Goal: Task Accomplishment & Management: Manage account settings

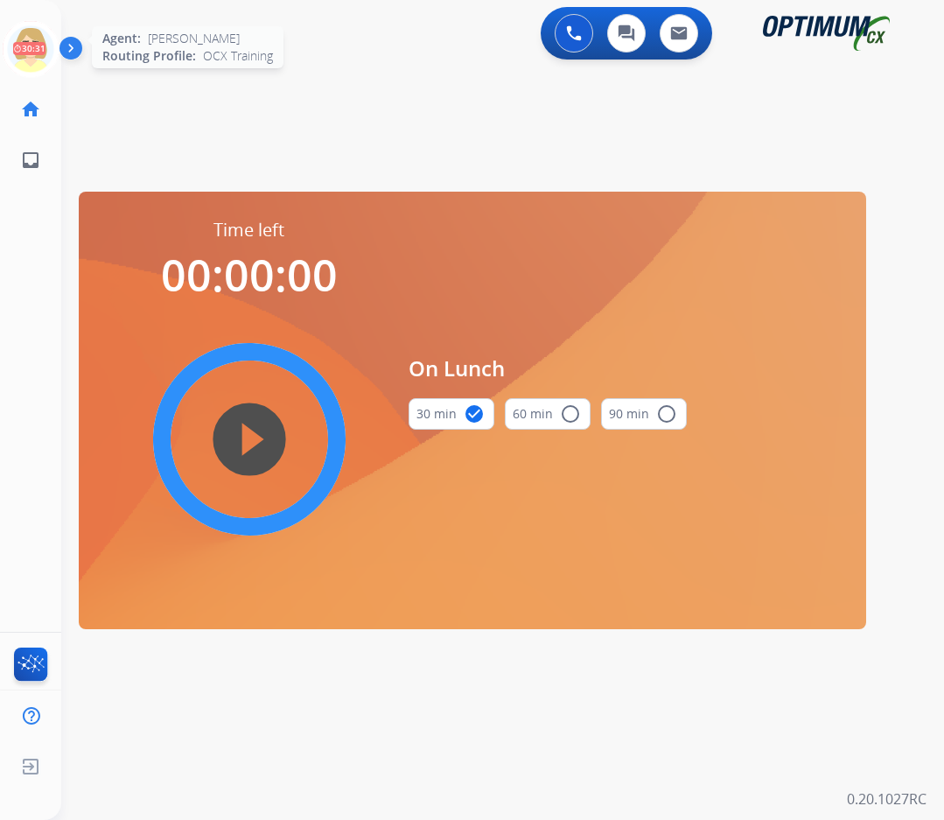
click at [31, 49] on icon at bounding box center [31, 49] width 57 height 57
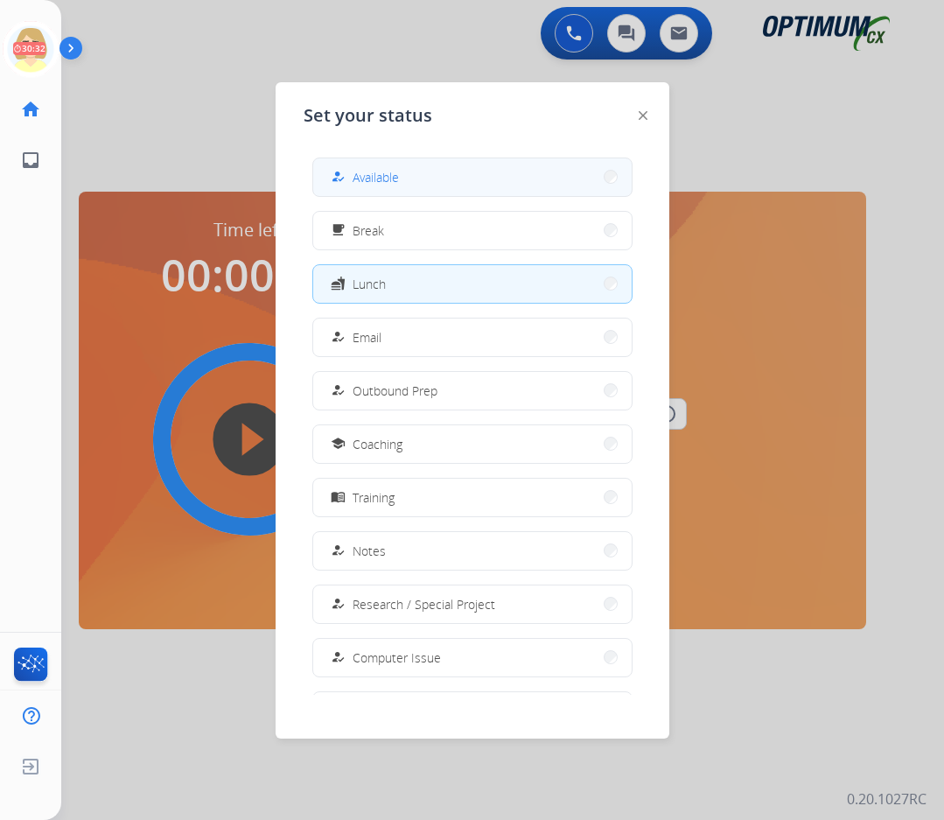
click at [373, 171] on span "Available" at bounding box center [376, 177] width 46 height 18
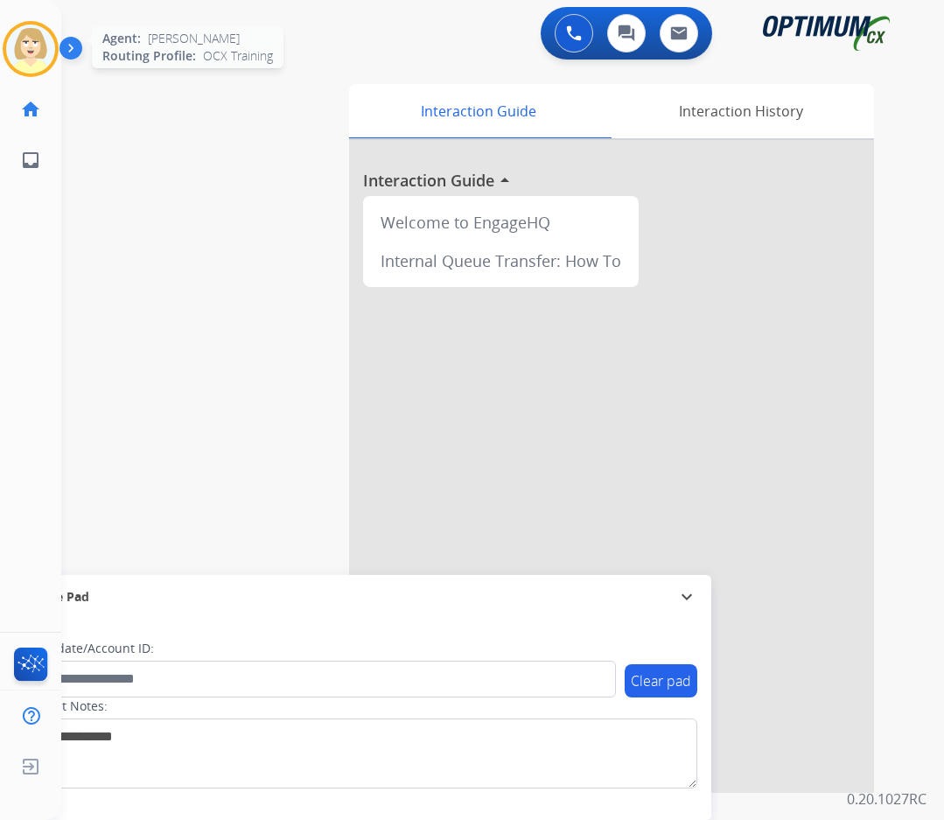
click at [29, 39] on img at bounding box center [30, 48] width 49 height 49
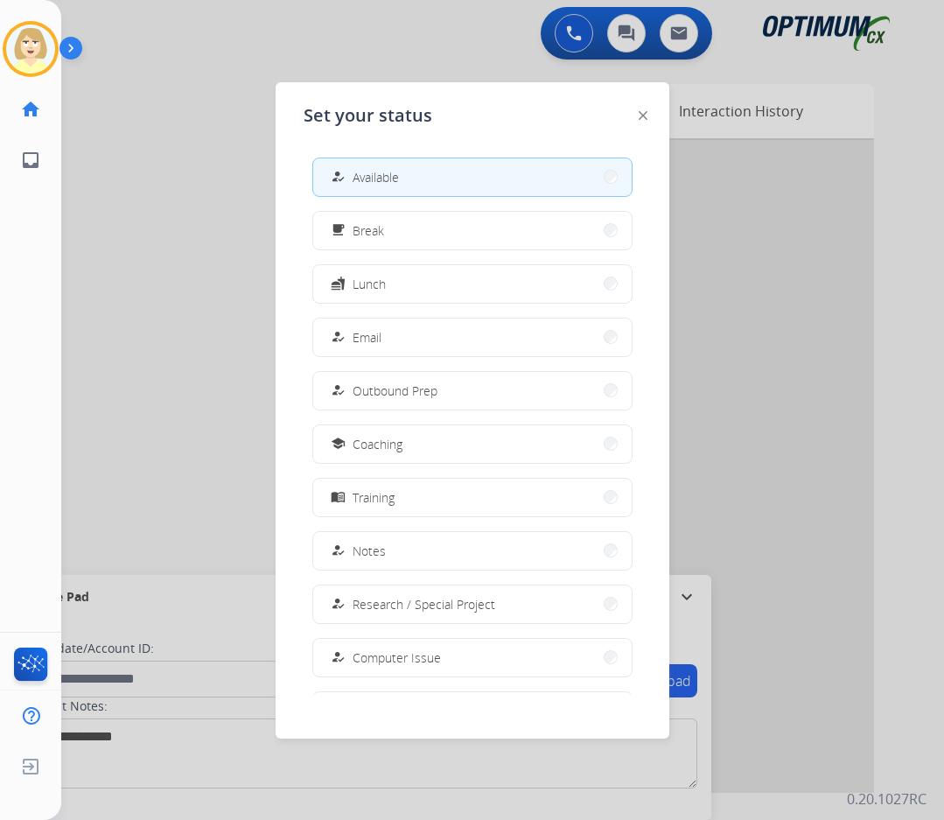
click at [365, 175] on span "Available" at bounding box center [376, 177] width 46 height 18
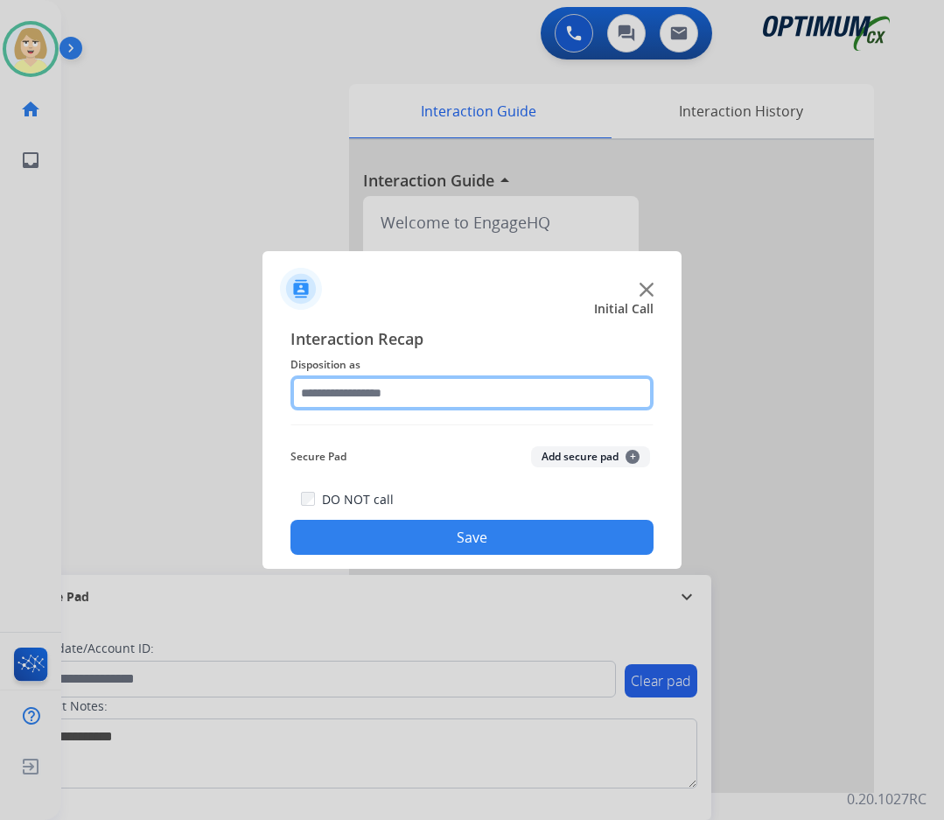
click at [361, 396] on input "text" at bounding box center [471, 392] width 363 height 35
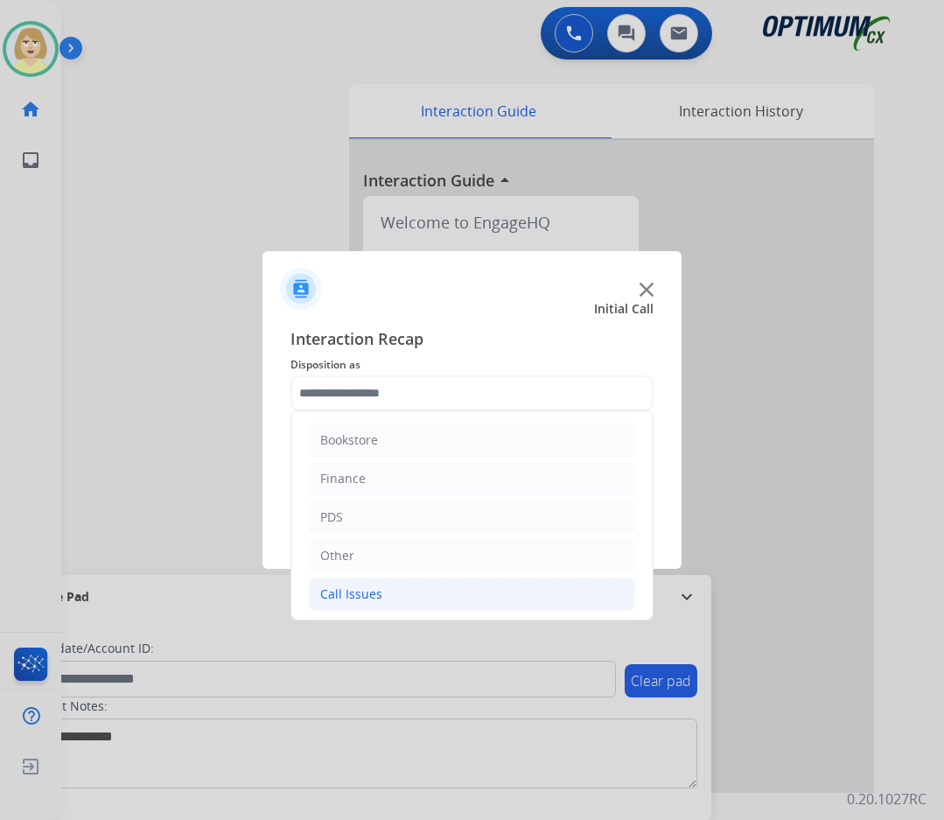
click at [354, 589] on div "Call Issues" at bounding box center [351, 593] width 62 height 17
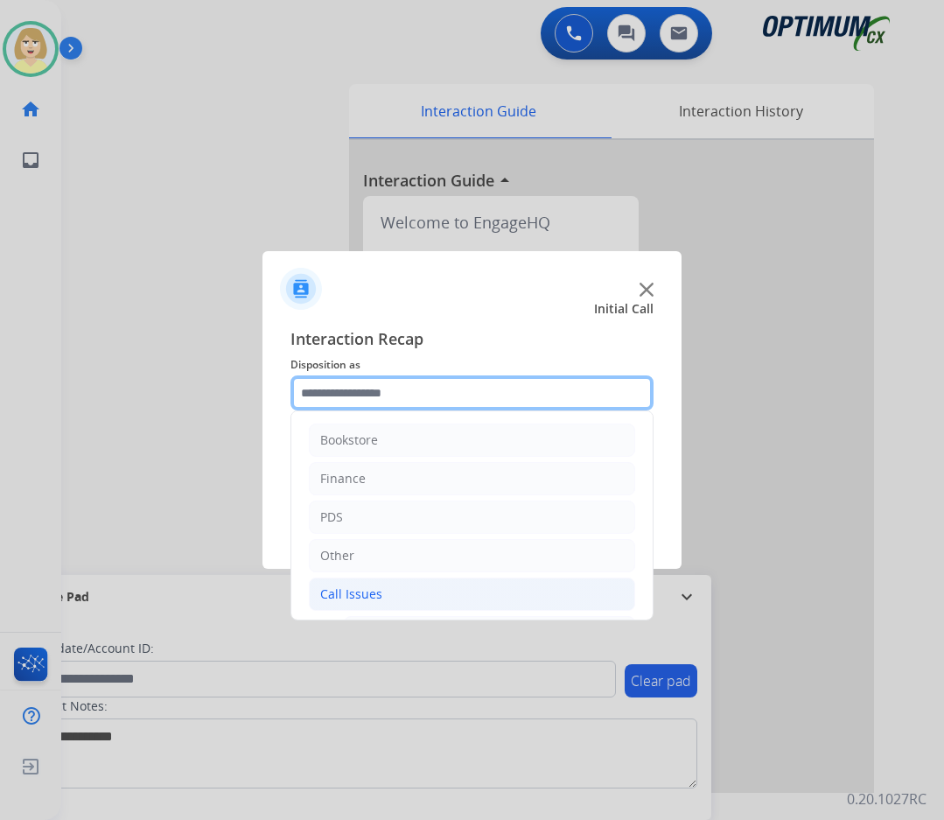
scroll to position [262, 0]
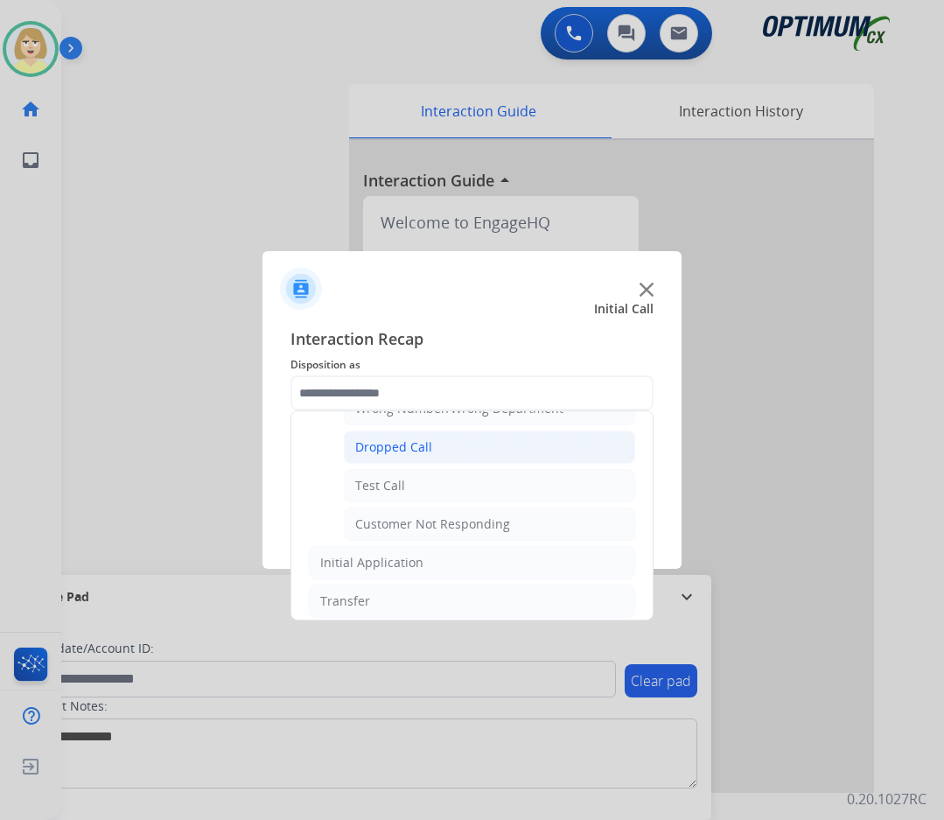
click at [391, 446] on div "Dropped Call" at bounding box center [393, 446] width 77 height 17
type input "**********"
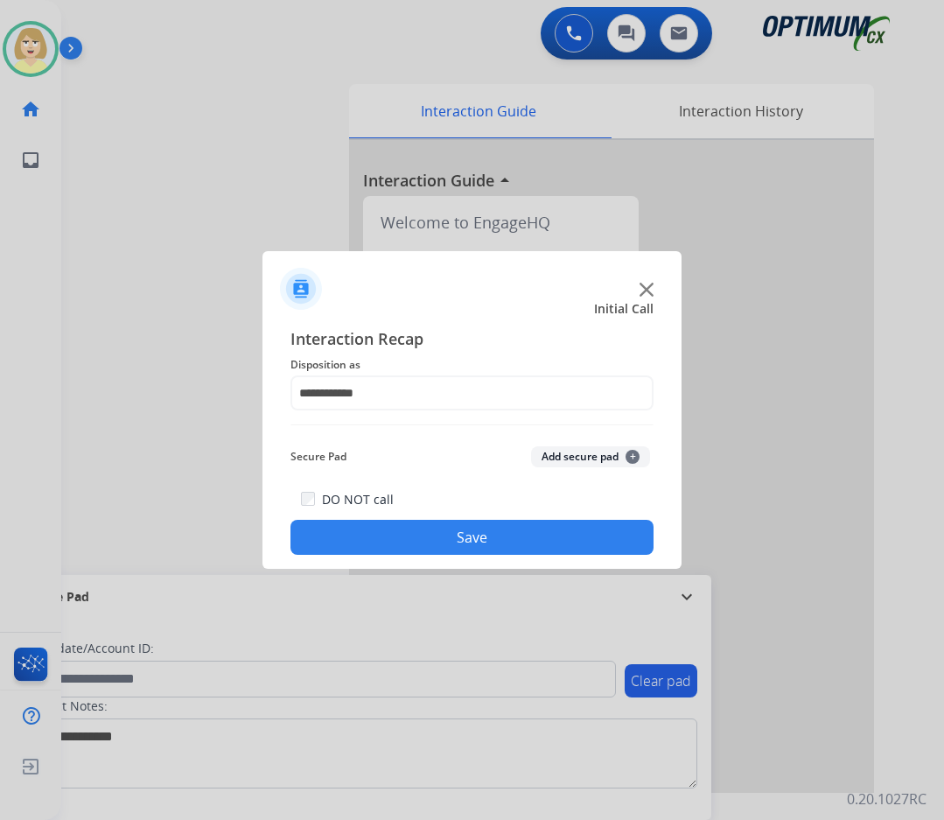
drag, startPoint x: 569, startPoint y: 459, endPoint x: 472, endPoint y: 556, distance: 137.3
click at [569, 458] on button "Add secure pad +" at bounding box center [590, 456] width 119 height 21
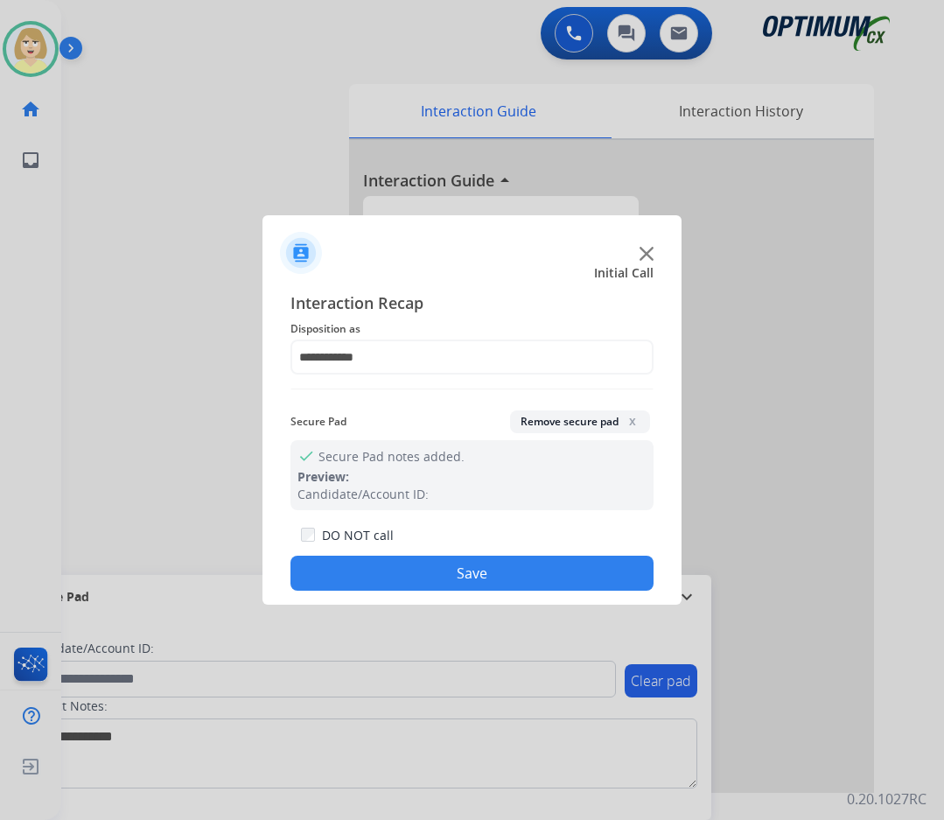
drag, startPoint x: 458, startPoint y: 565, endPoint x: 444, endPoint y: 558, distance: 15.6
click at [458, 565] on button "Save" at bounding box center [471, 573] width 363 height 35
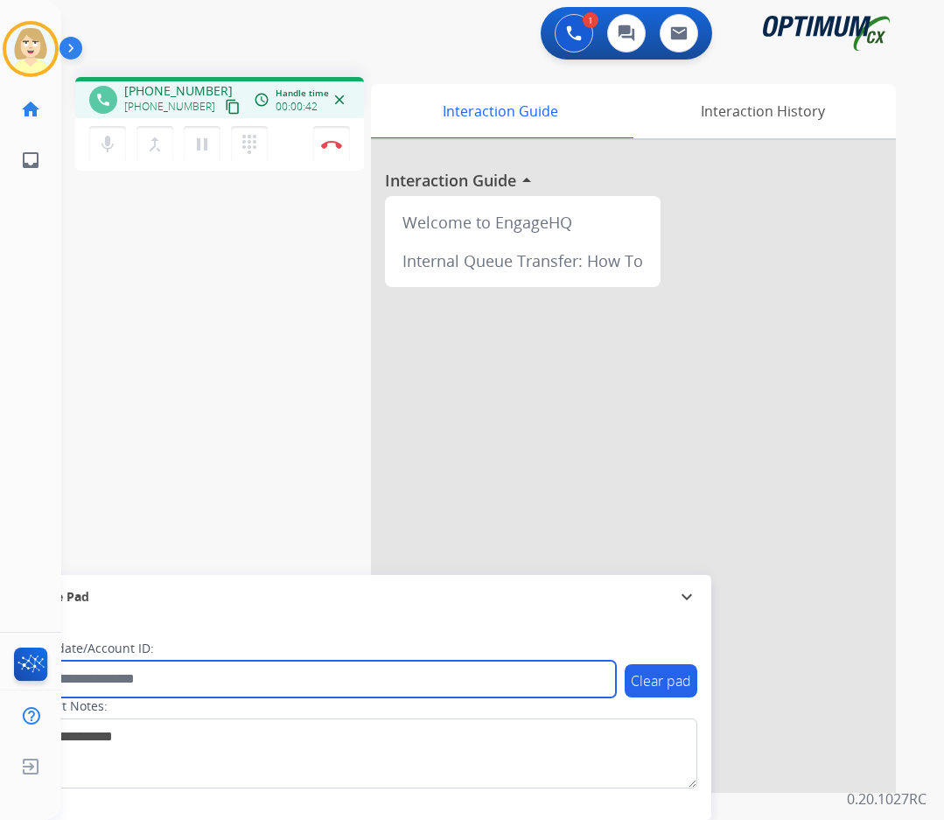
click at [91, 676] on input "text" at bounding box center [319, 678] width 593 height 37
paste input "*******"
type input "*******"
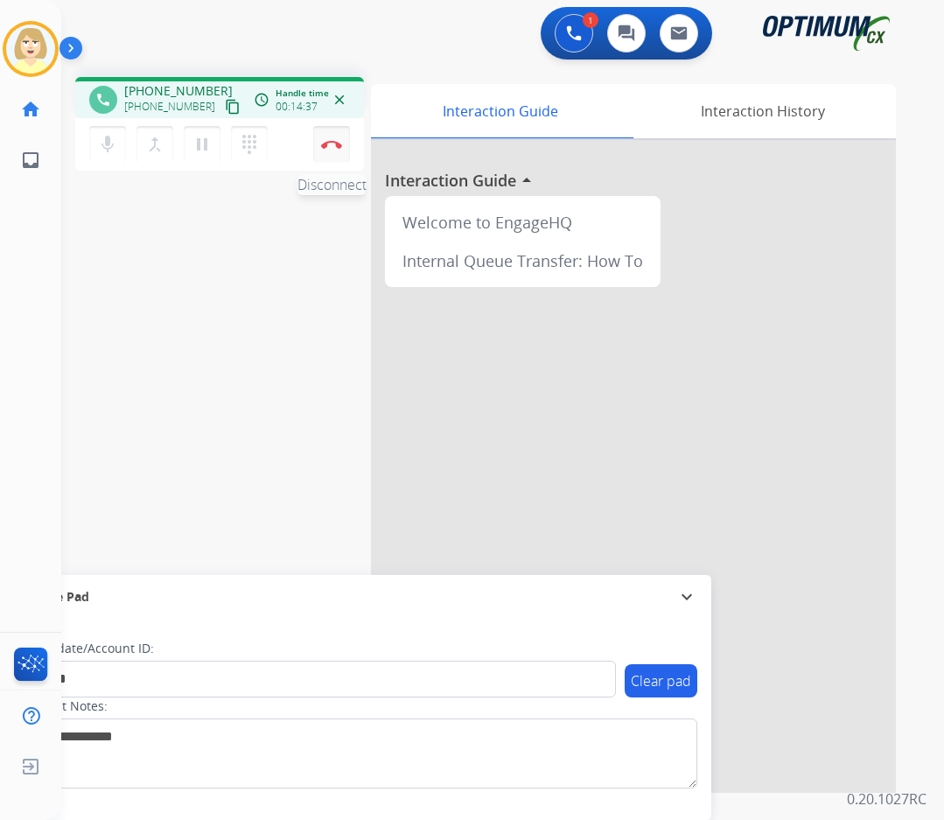
click at [335, 139] on button "Disconnect" at bounding box center [331, 144] width 37 height 37
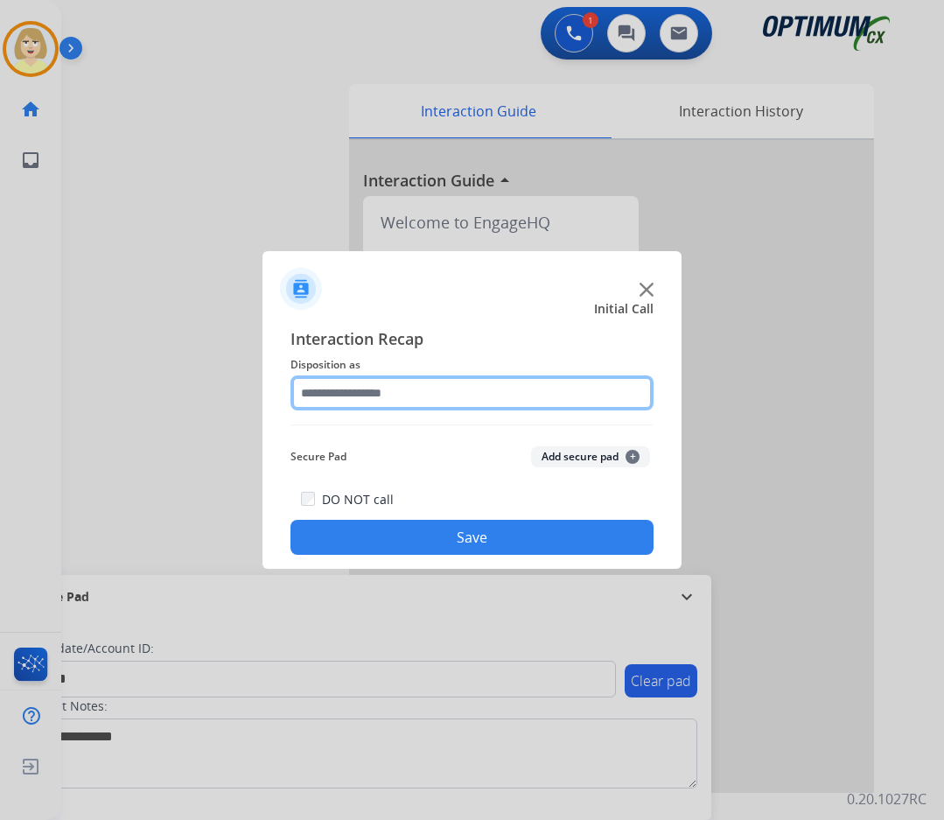
click at [336, 392] on input "text" at bounding box center [471, 392] width 363 height 35
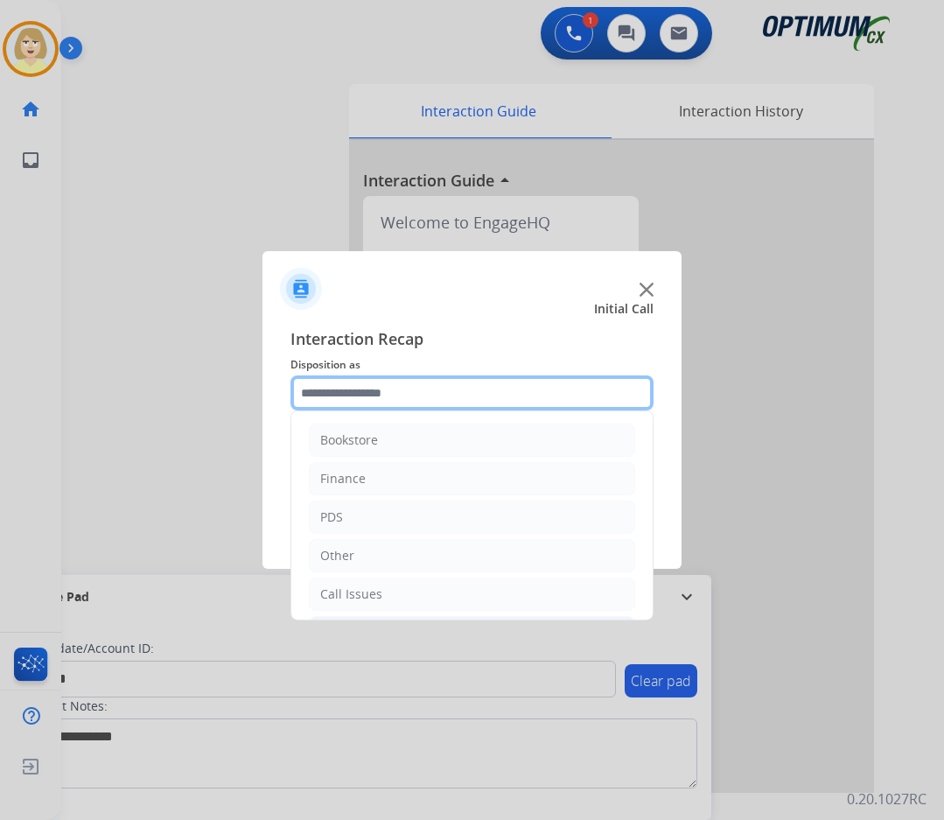
scroll to position [119, 0]
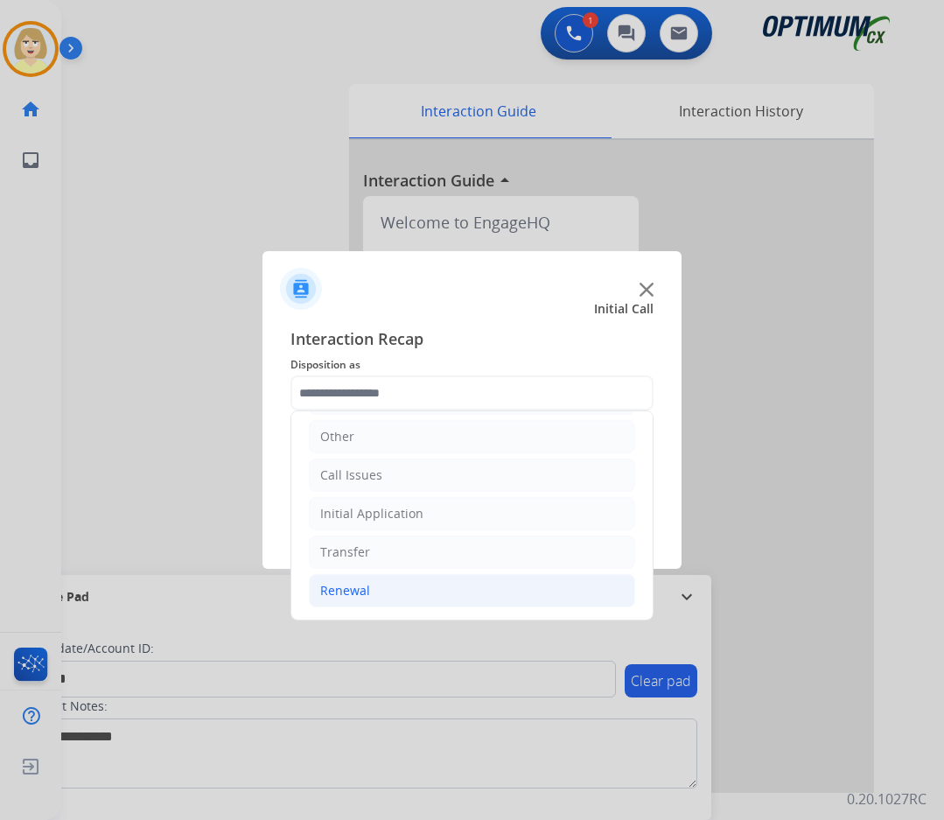
click at [352, 587] on div "Renewal" at bounding box center [345, 590] width 50 height 17
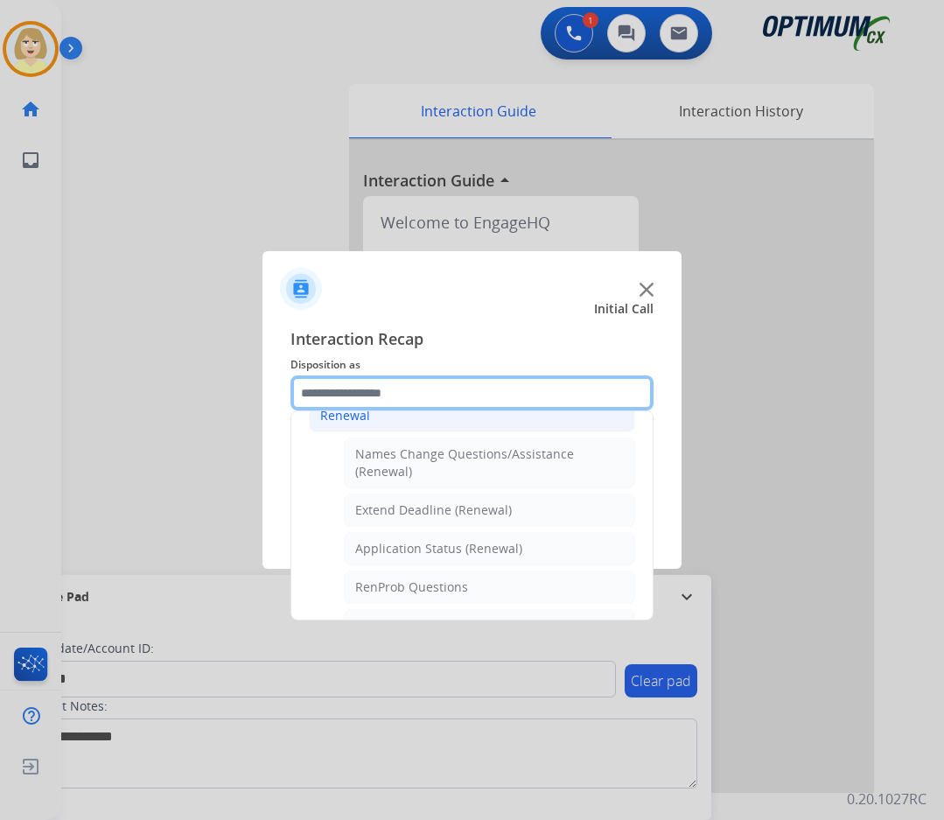
scroll to position [469, 0]
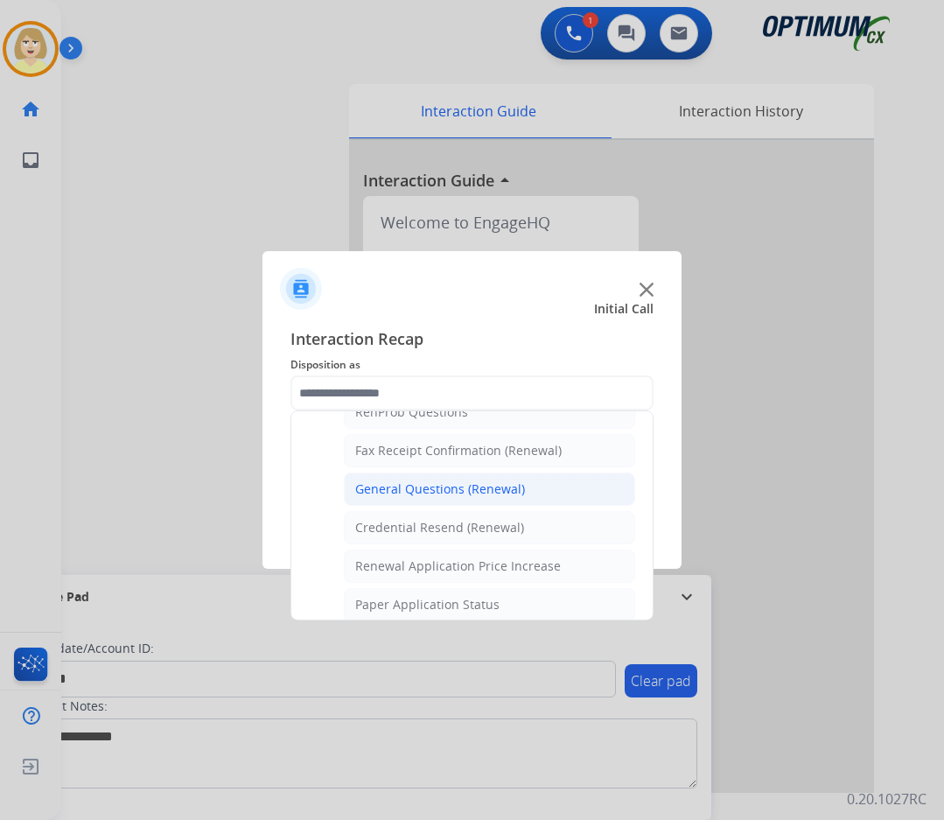
click at [402, 493] on div "General Questions (Renewal)" at bounding box center [440, 488] width 170 height 17
type input "**********"
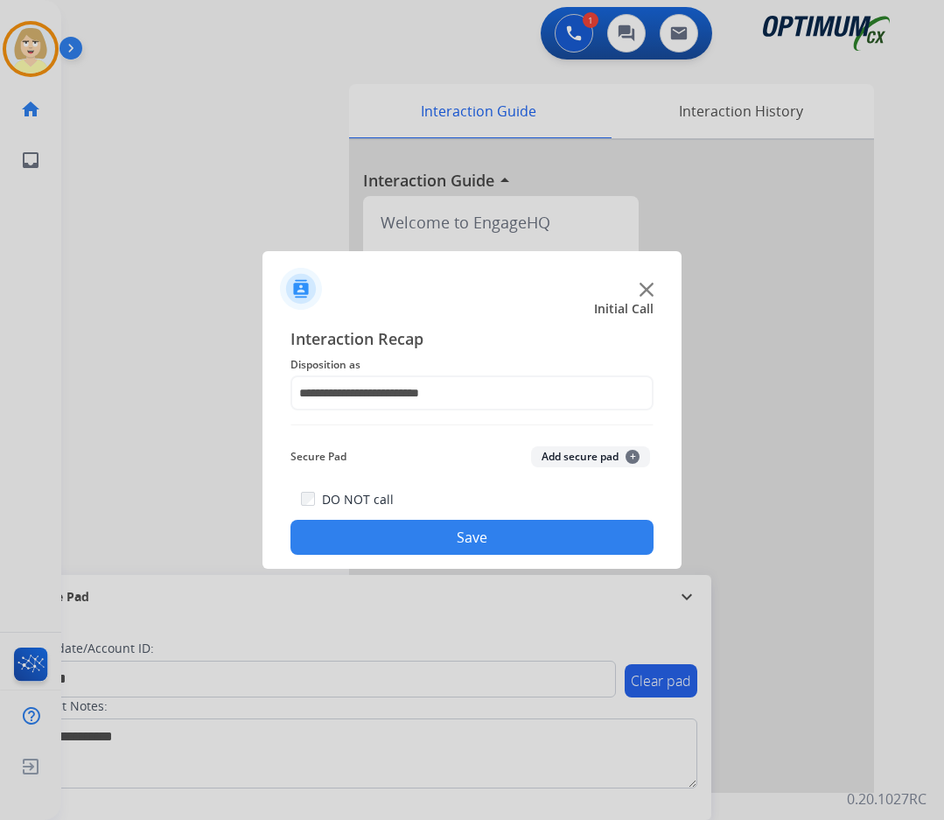
click at [590, 454] on button "Add secure pad +" at bounding box center [590, 456] width 119 height 21
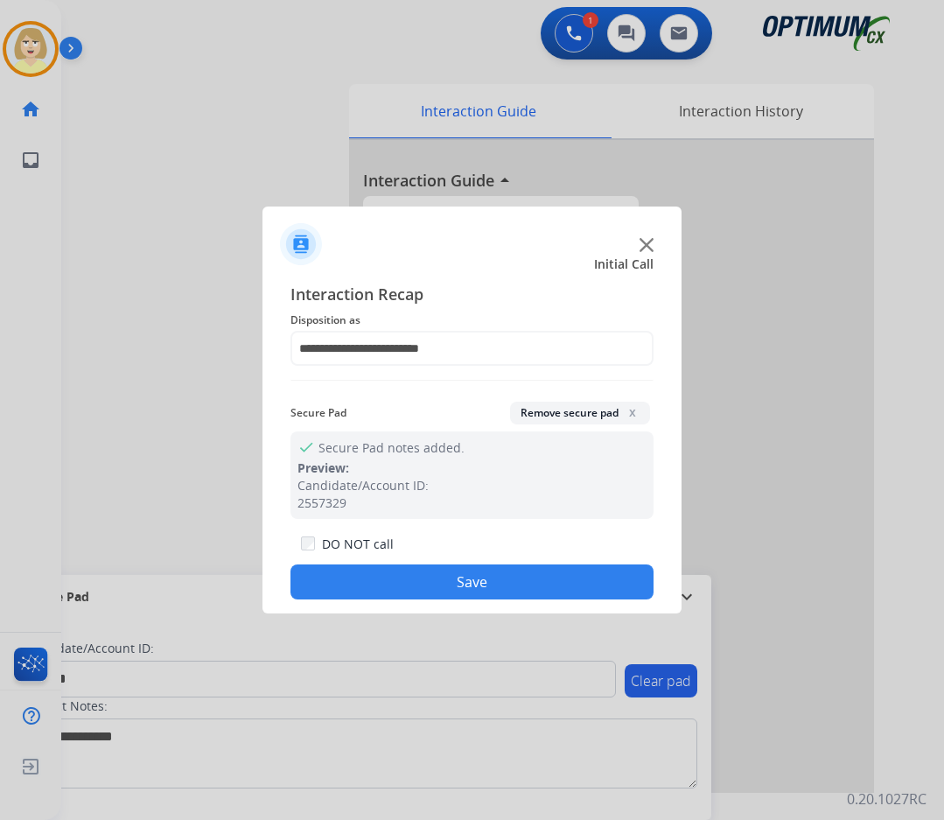
drag, startPoint x: 420, startPoint y: 588, endPoint x: 378, endPoint y: 493, distance: 103.4
click at [417, 583] on button "Save" at bounding box center [471, 581] width 363 height 35
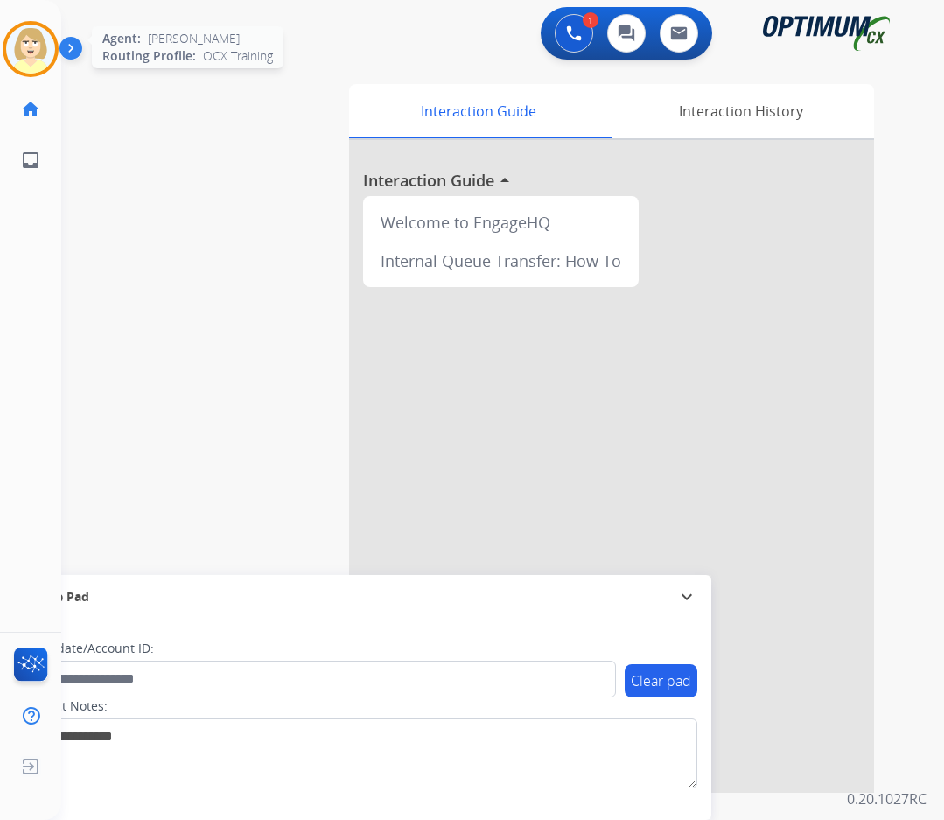
click at [38, 59] on img at bounding box center [30, 48] width 49 height 49
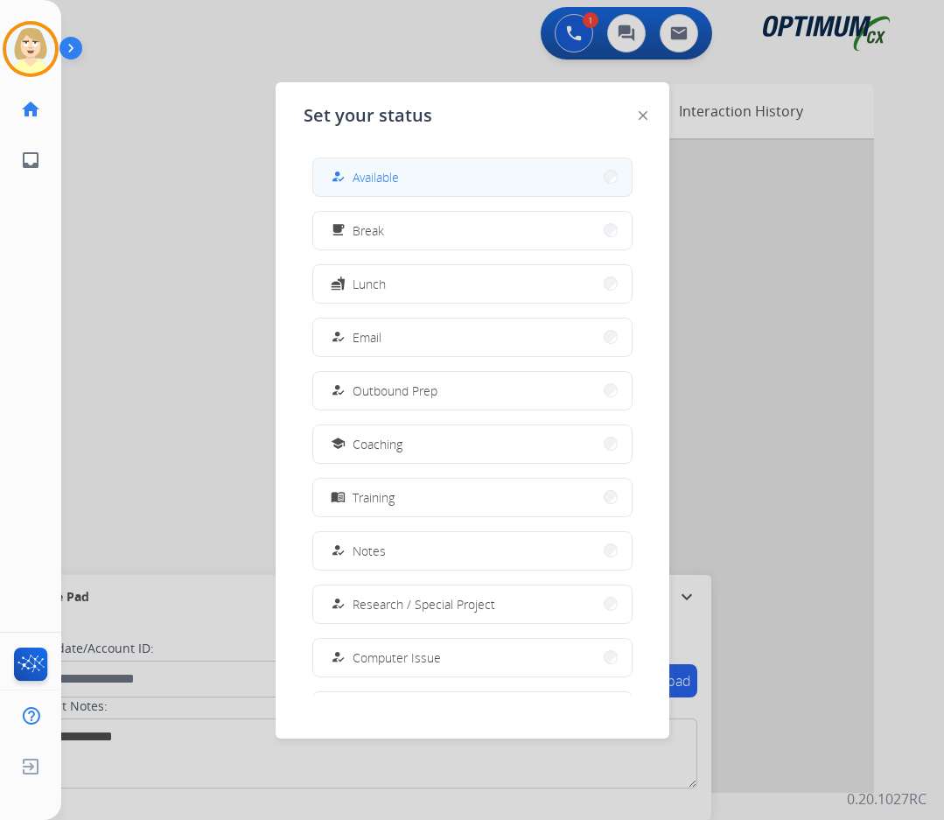
click at [366, 176] on span "Available" at bounding box center [376, 177] width 46 height 18
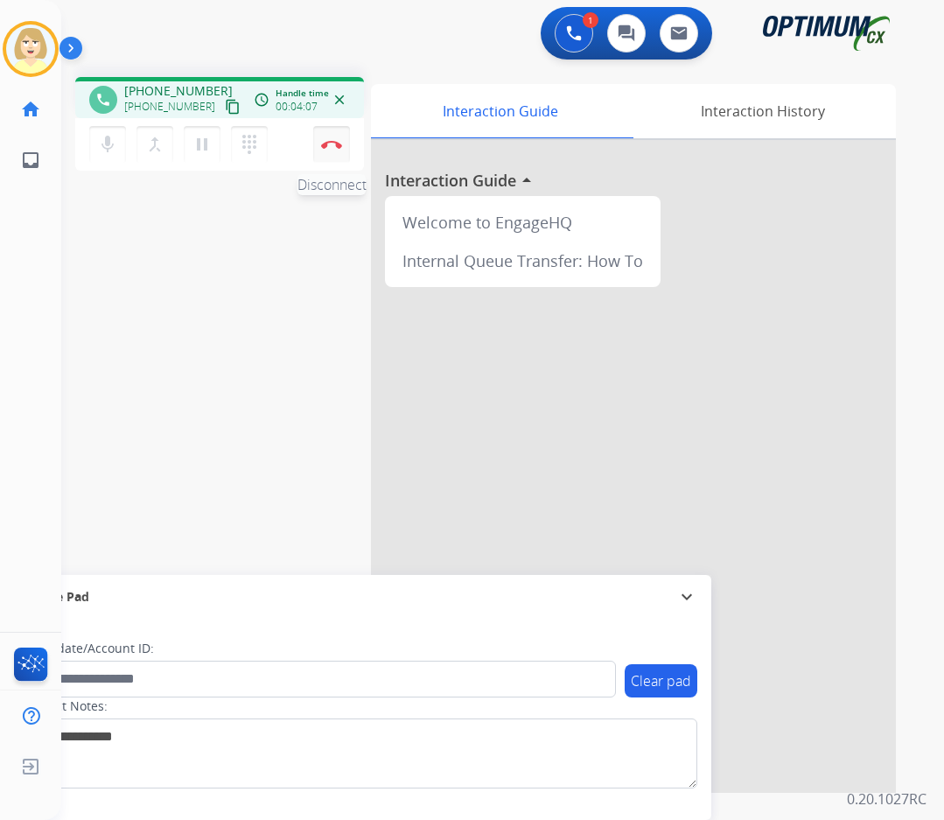
click at [331, 141] on img at bounding box center [331, 144] width 21 height 9
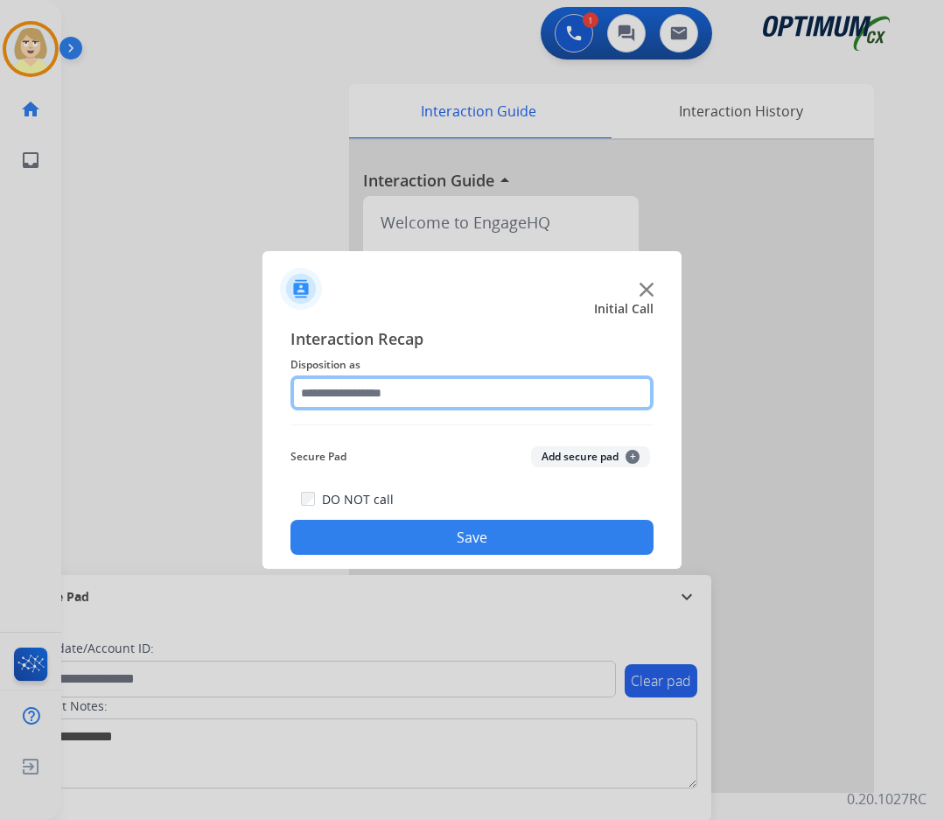
click at [359, 383] on input "text" at bounding box center [471, 392] width 363 height 35
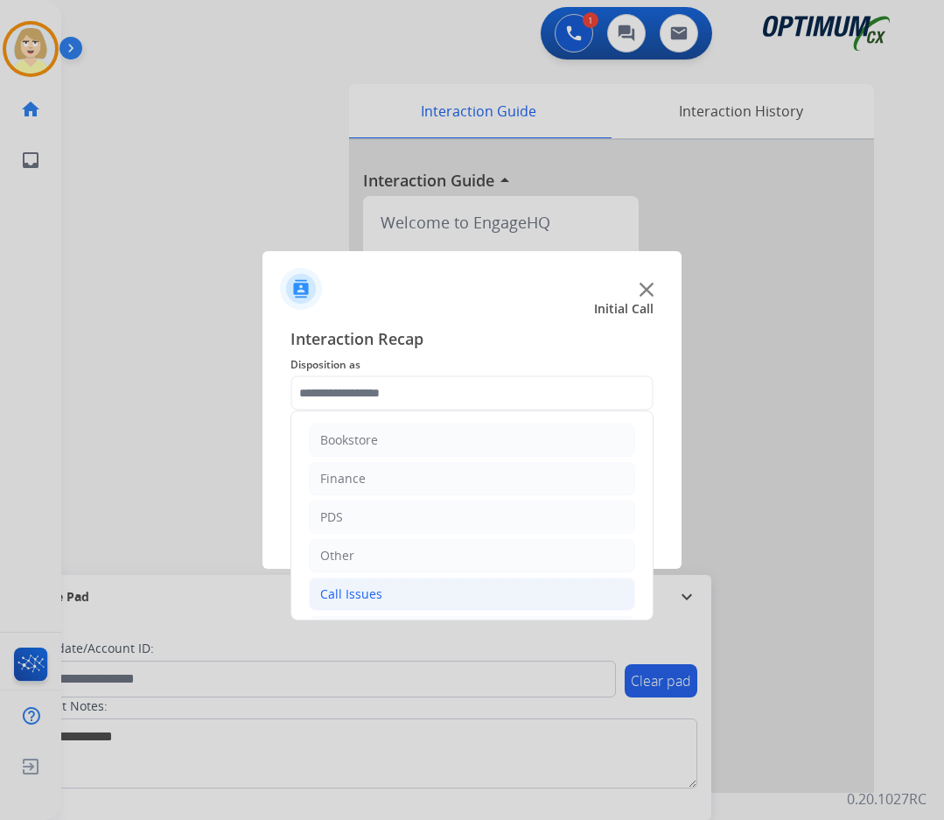
click at [361, 597] on div "Call Issues" at bounding box center [351, 593] width 62 height 17
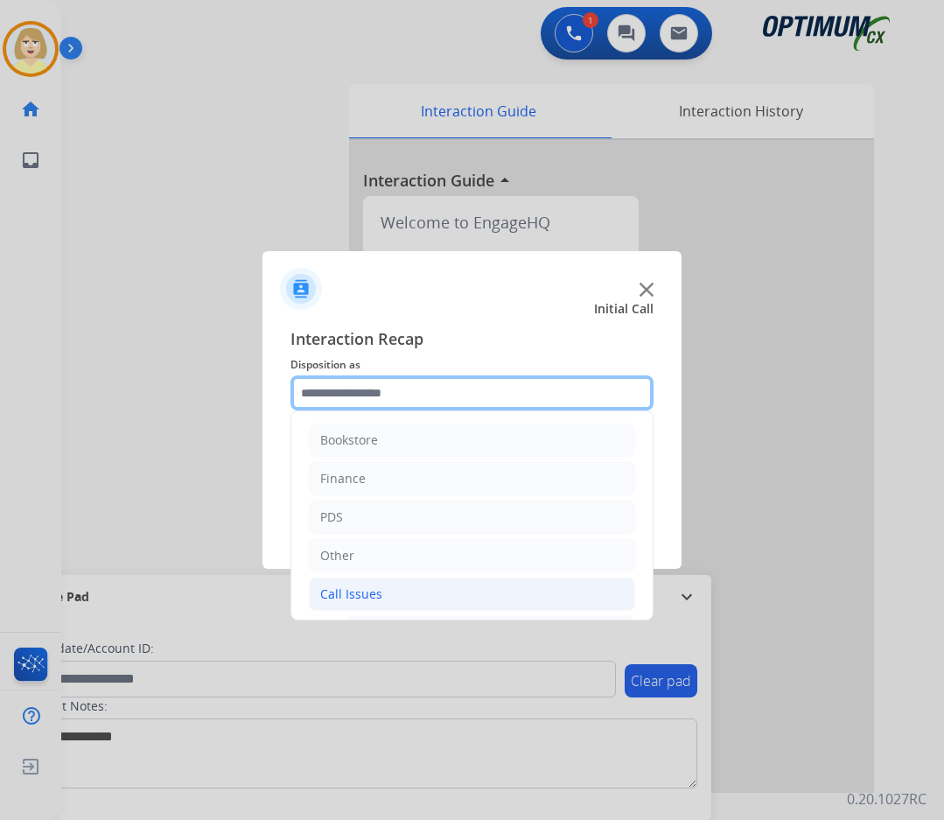
scroll to position [87, 0]
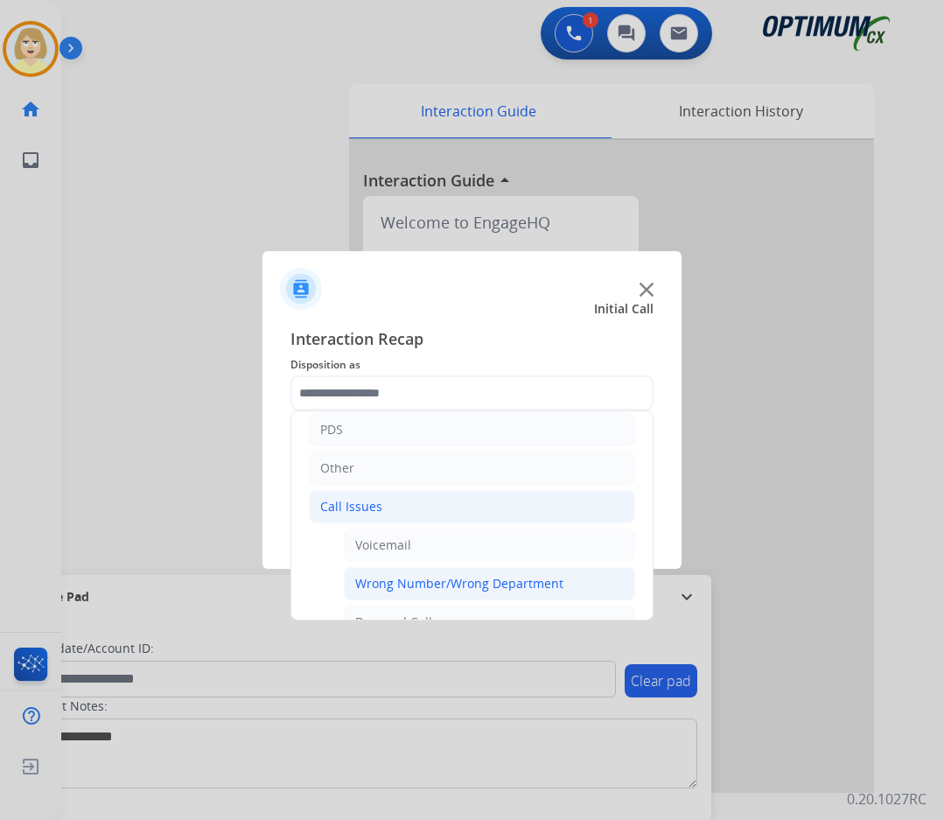
click at [376, 587] on div "Wrong Number/Wrong Department" at bounding box center [459, 583] width 208 height 17
type input "**********"
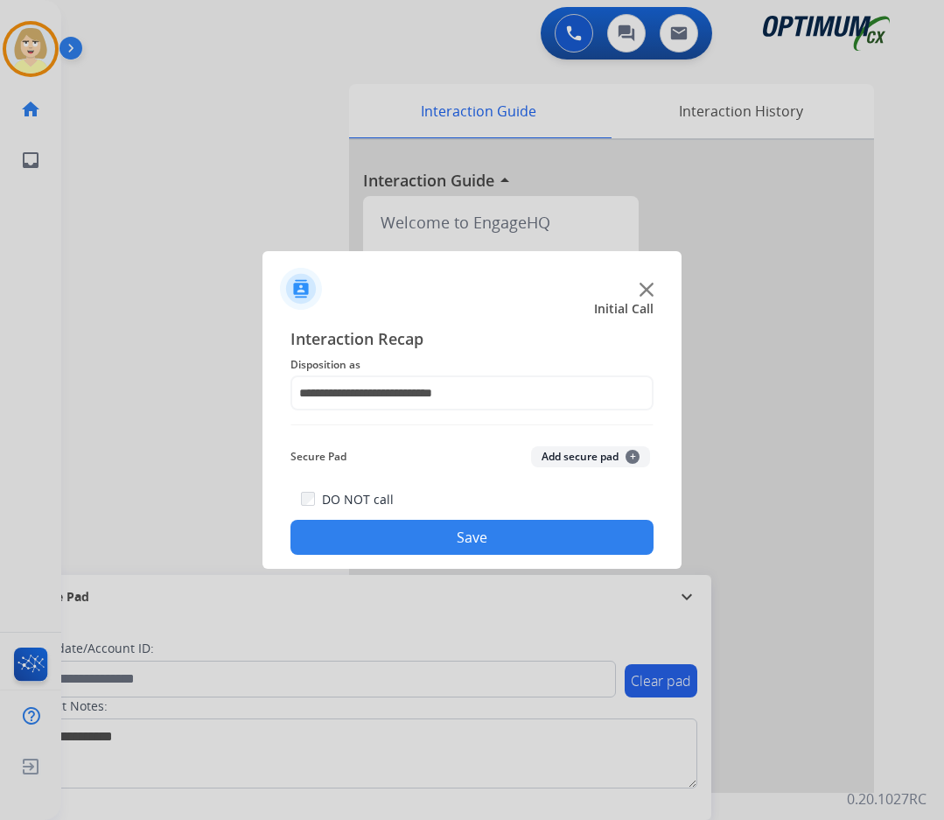
click at [560, 451] on button "Add secure pad +" at bounding box center [590, 456] width 119 height 21
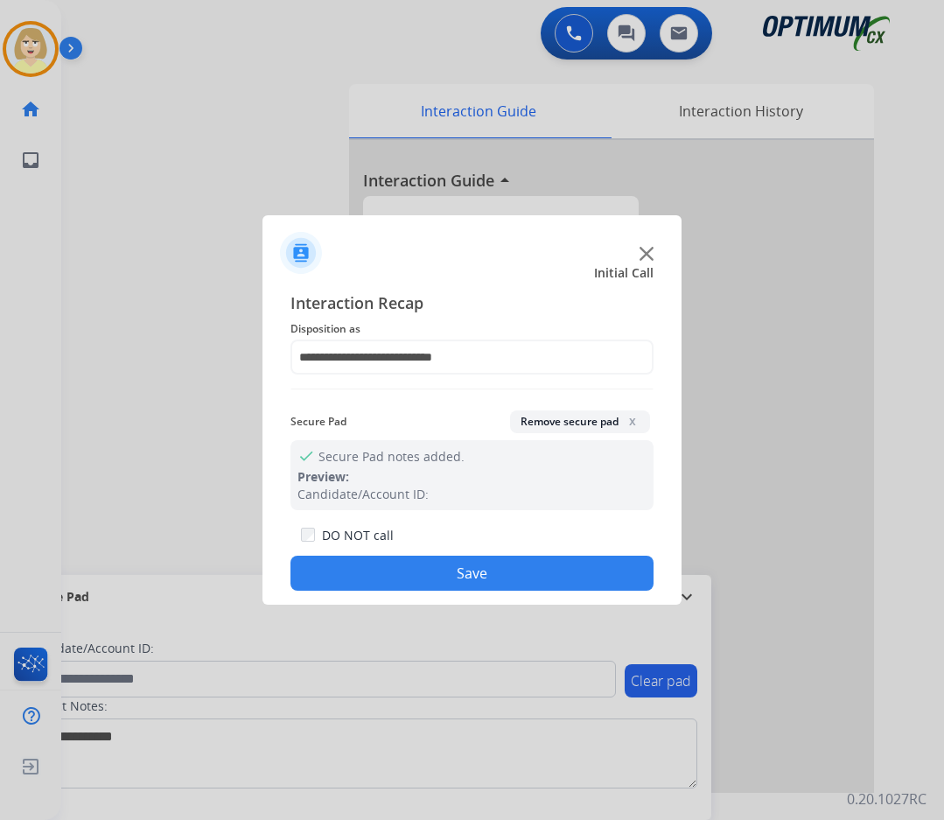
click at [418, 570] on button "Save" at bounding box center [471, 573] width 363 height 35
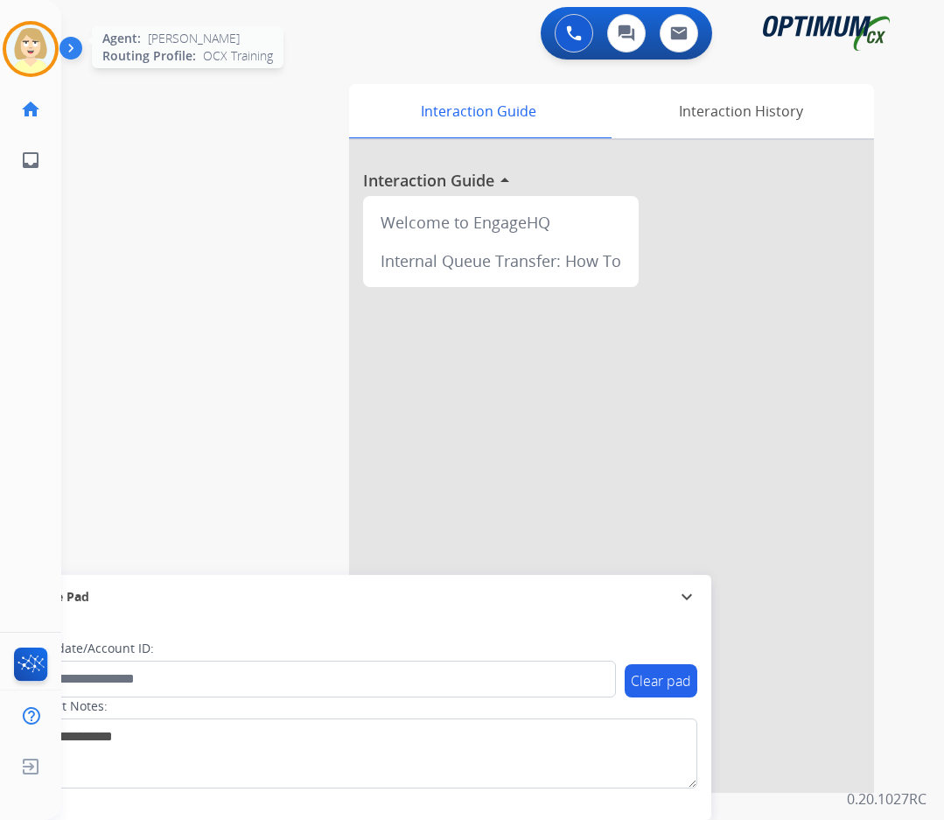
click at [33, 52] on img at bounding box center [30, 48] width 49 height 49
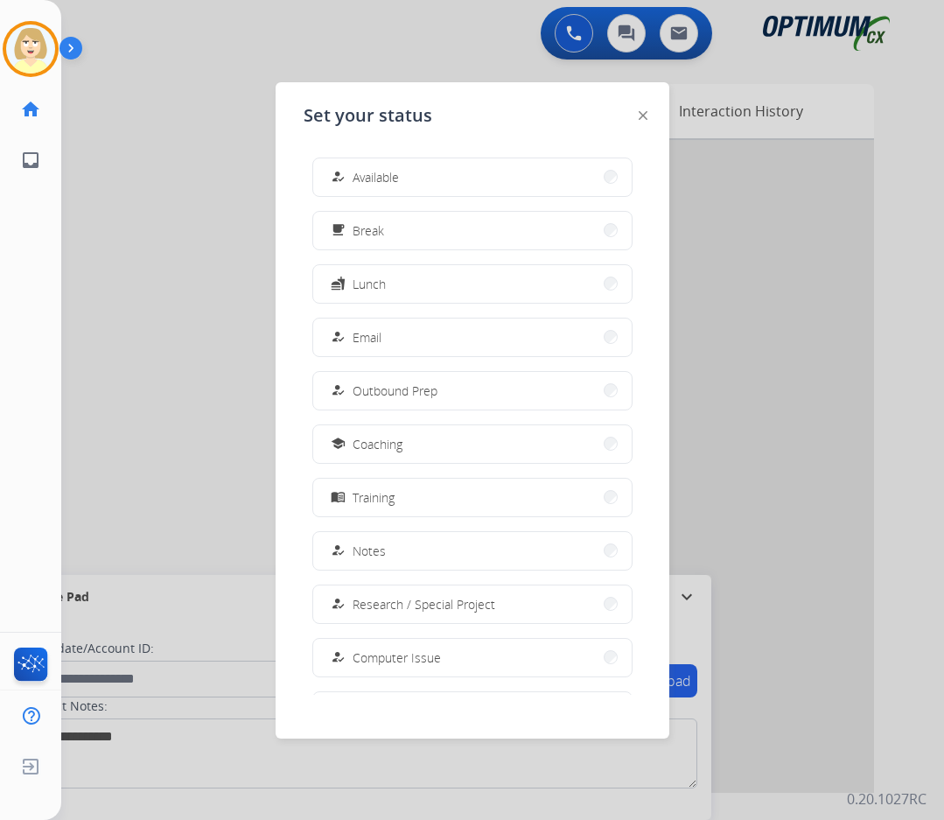
click at [387, 178] on span "Available" at bounding box center [376, 177] width 46 height 18
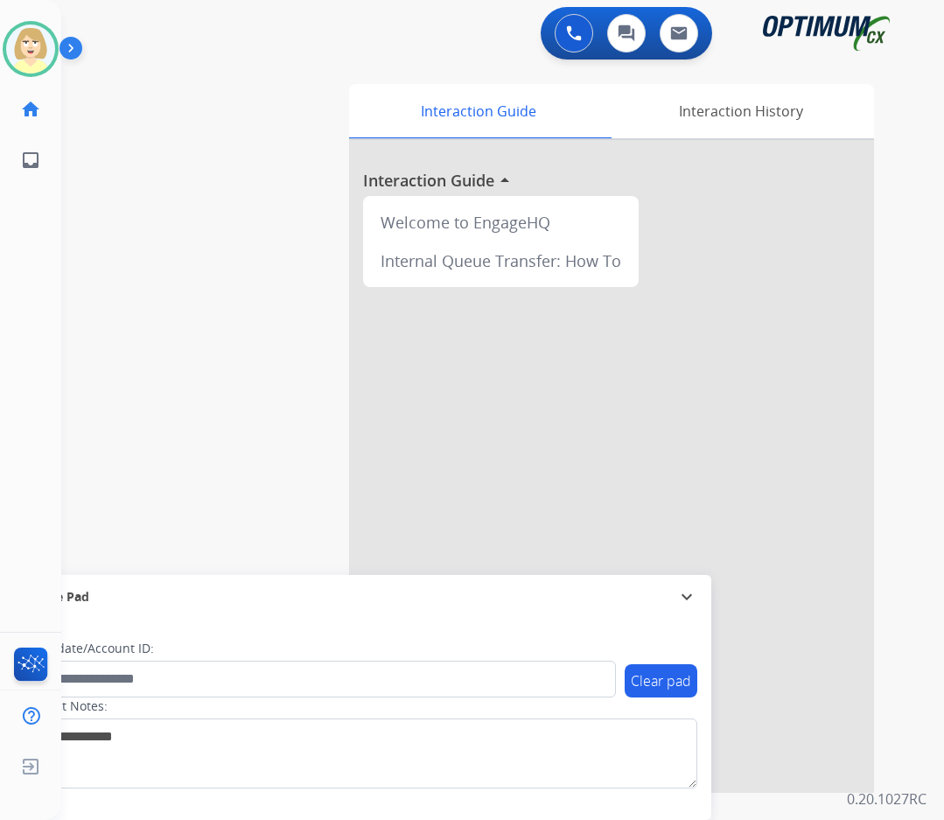
click at [627, 360] on div at bounding box center [611, 466] width 525 height 653
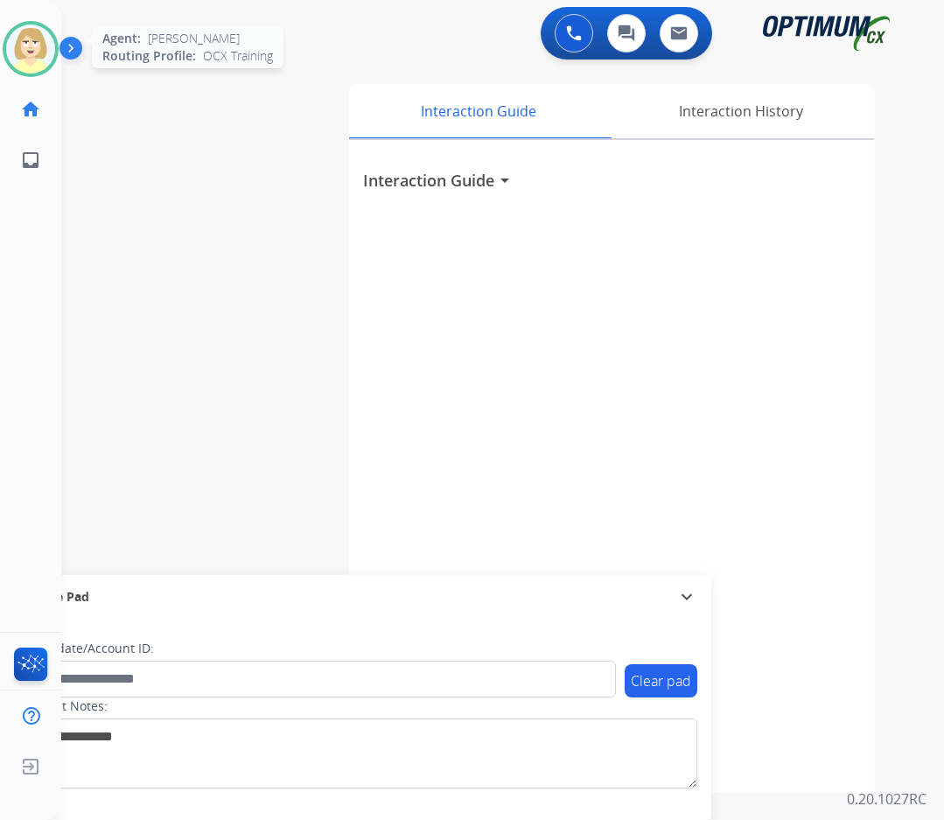
click at [34, 34] on img at bounding box center [30, 48] width 49 height 49
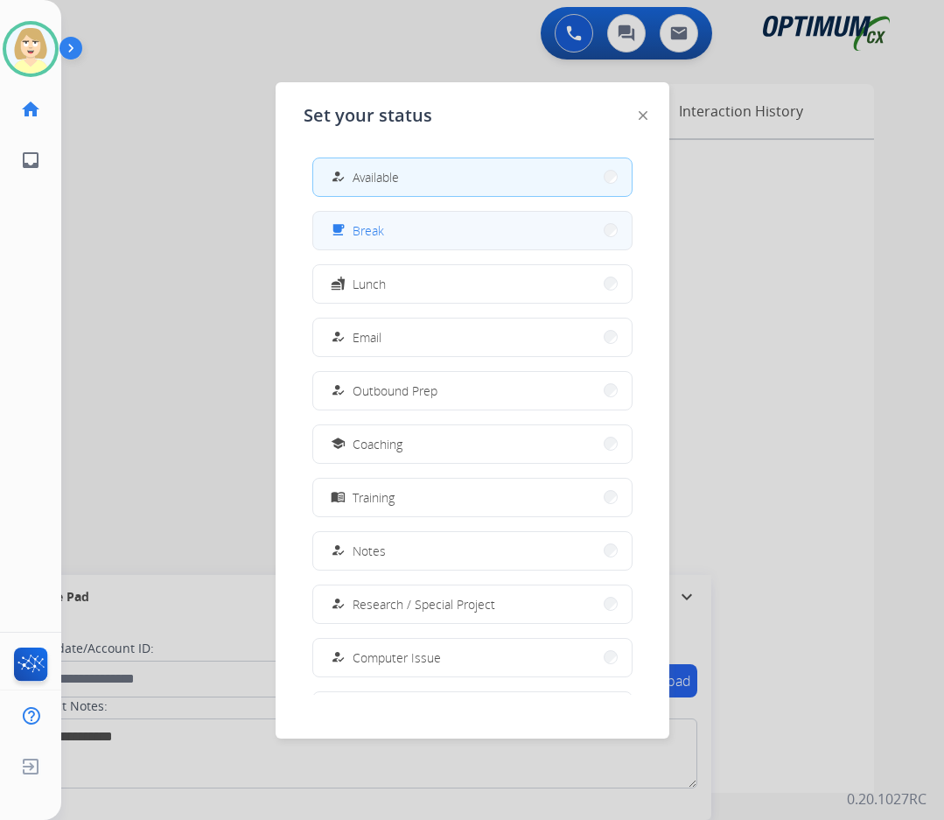
click at [370, 228] on span "Break" at bounding box center [368, 230] width 31 height 18
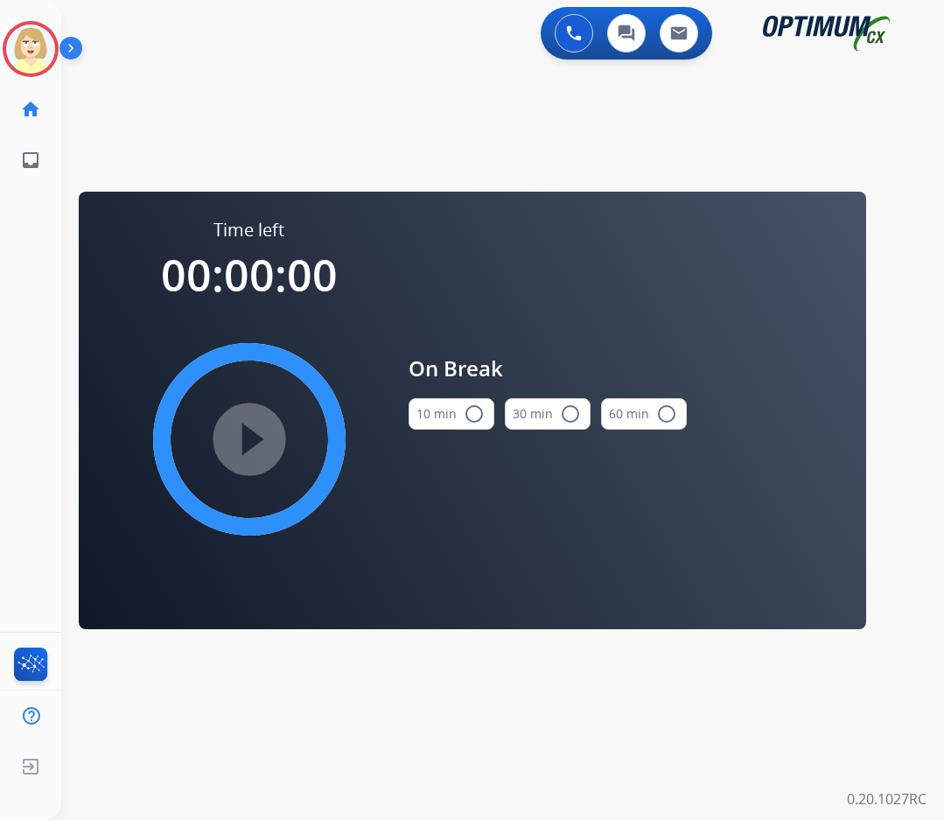
click at [444, 412] on button "10 min radio_button_unchecked" at bounding box center [452, 413] width 86 height 31
click at [249, 443] on mat-icon "play_circle_filled" at bounding box center [249, 439] width 21 height 21
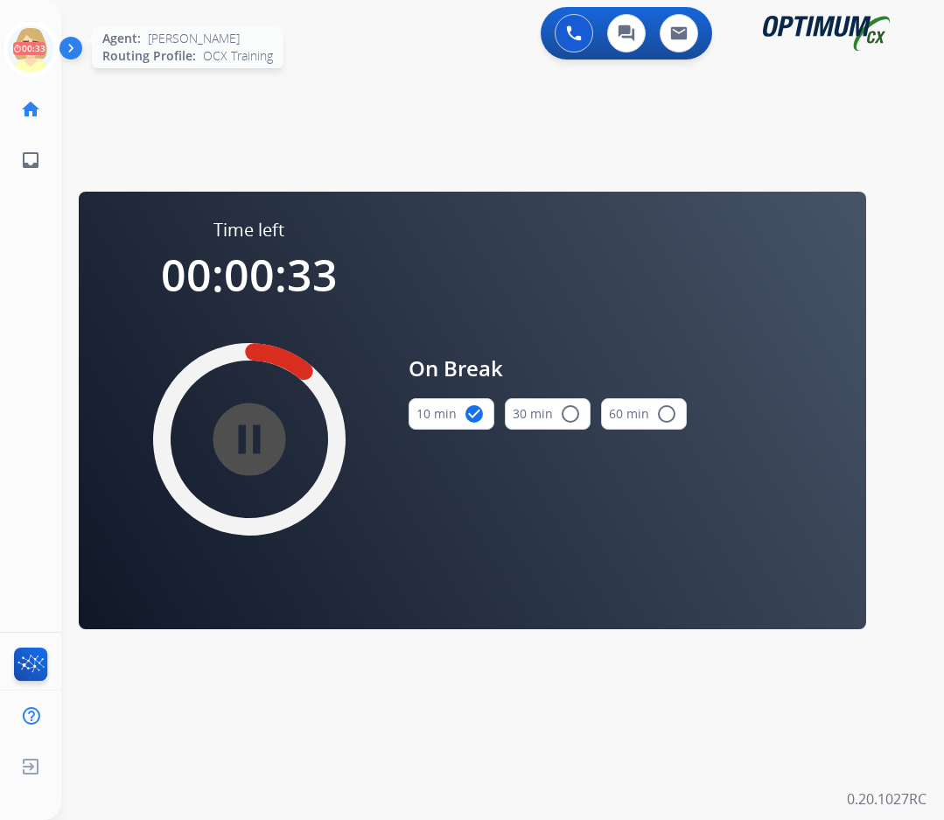
click at [38, 42] on icon at bounding box center [31, 49] width 57 height 57
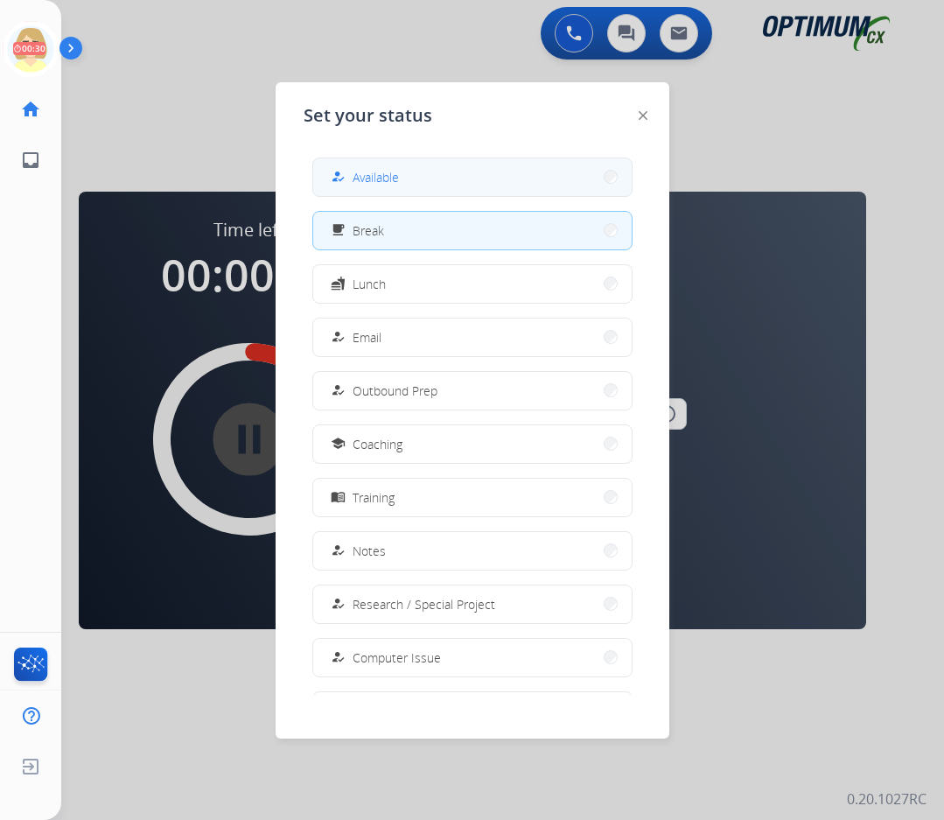
click at [388, 176] on span "Available" at bounding box center [376, 177] width 46 height 18
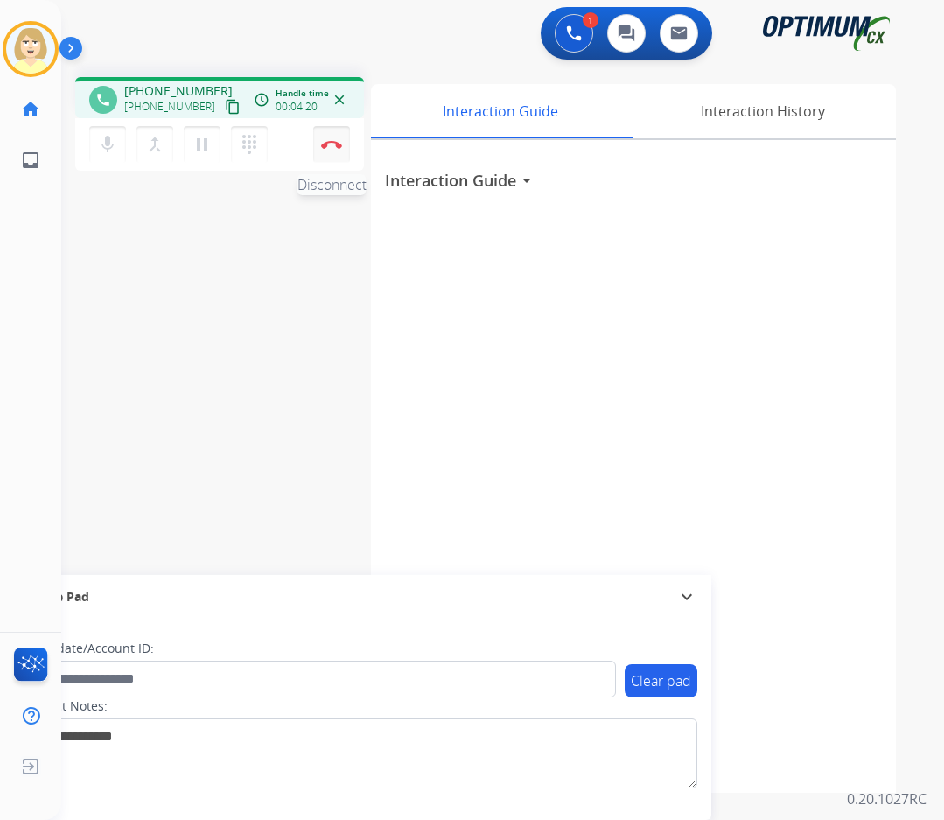
click at [326, 140] on img at bounding box center [331, 144] width 21 height 9
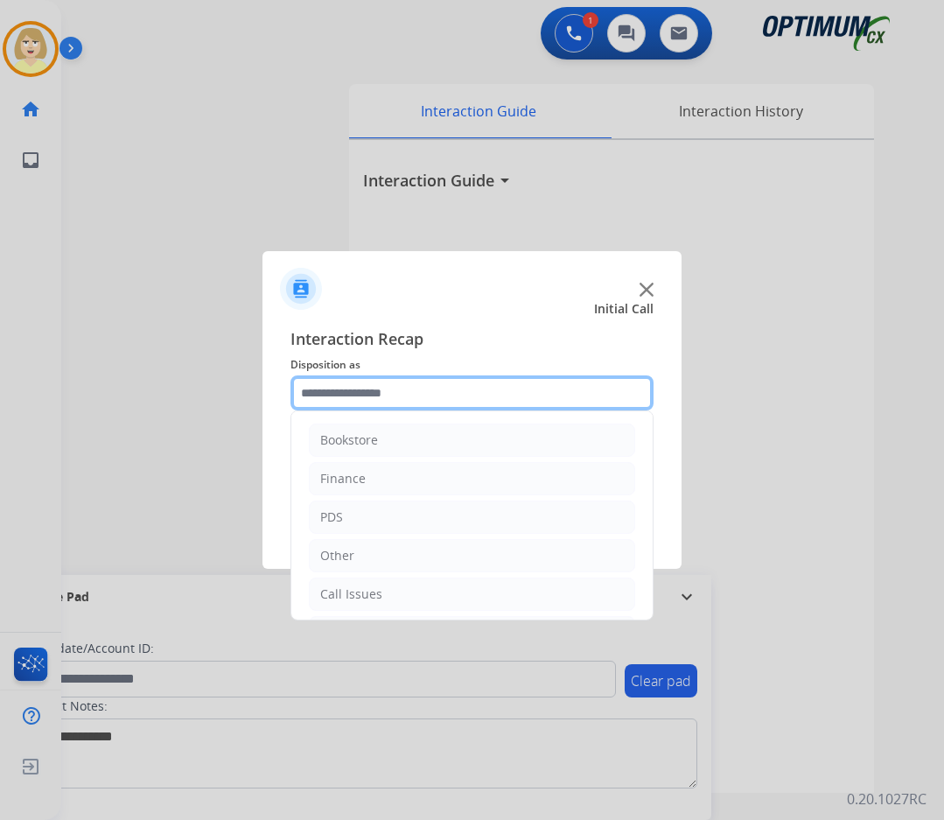
click at [337, 390] on input "text" at bounding box center [471, 392] width 363 height 35
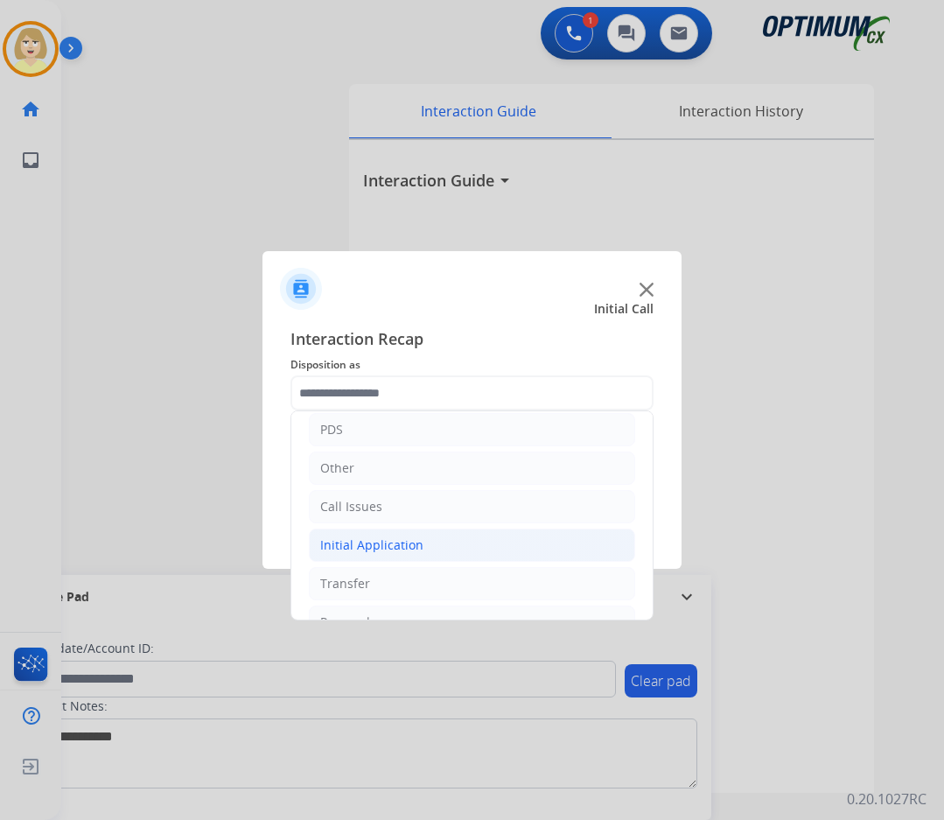
click at [385, 544] on div "Initial Application" at bounding box center [371, 544] width 103 height 17
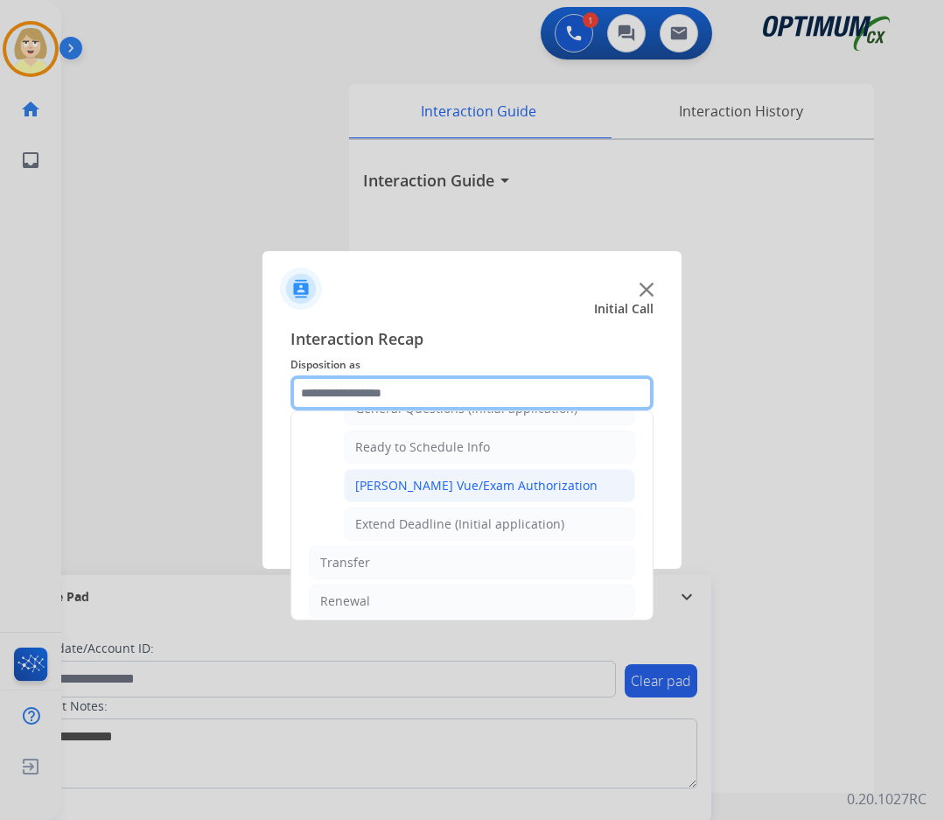
scroll to position [962, 0]
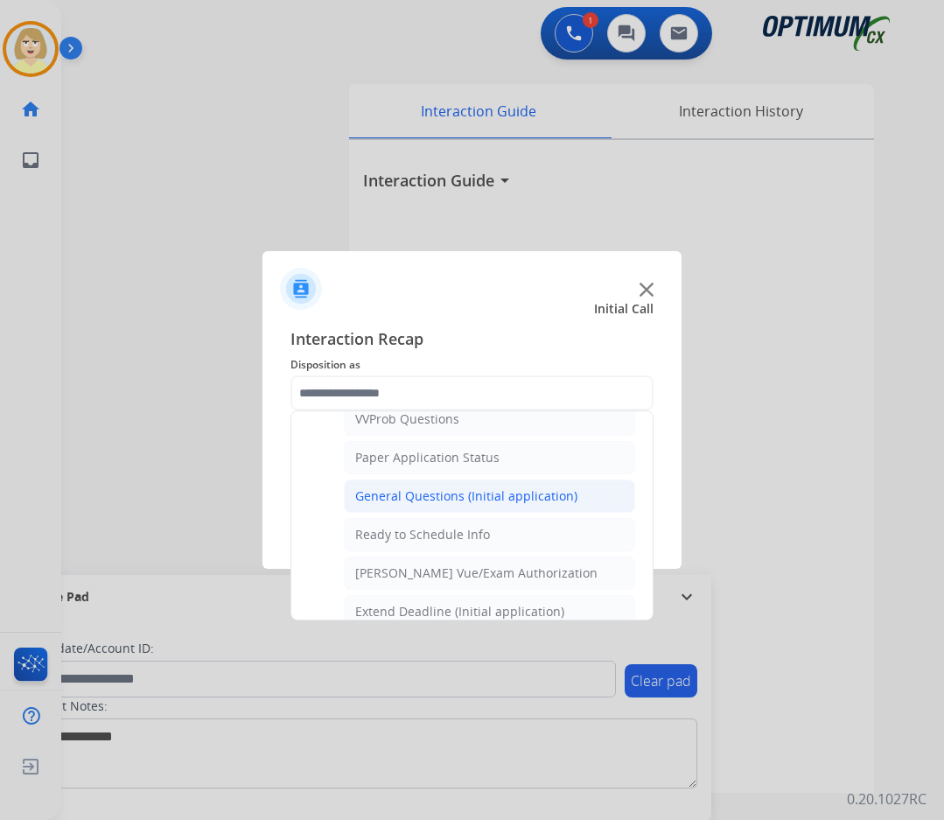
click at [386, 494] on div "General Questions (Initial application)" at bounding box center [466, 495] width 222 height 17
type input "**********"
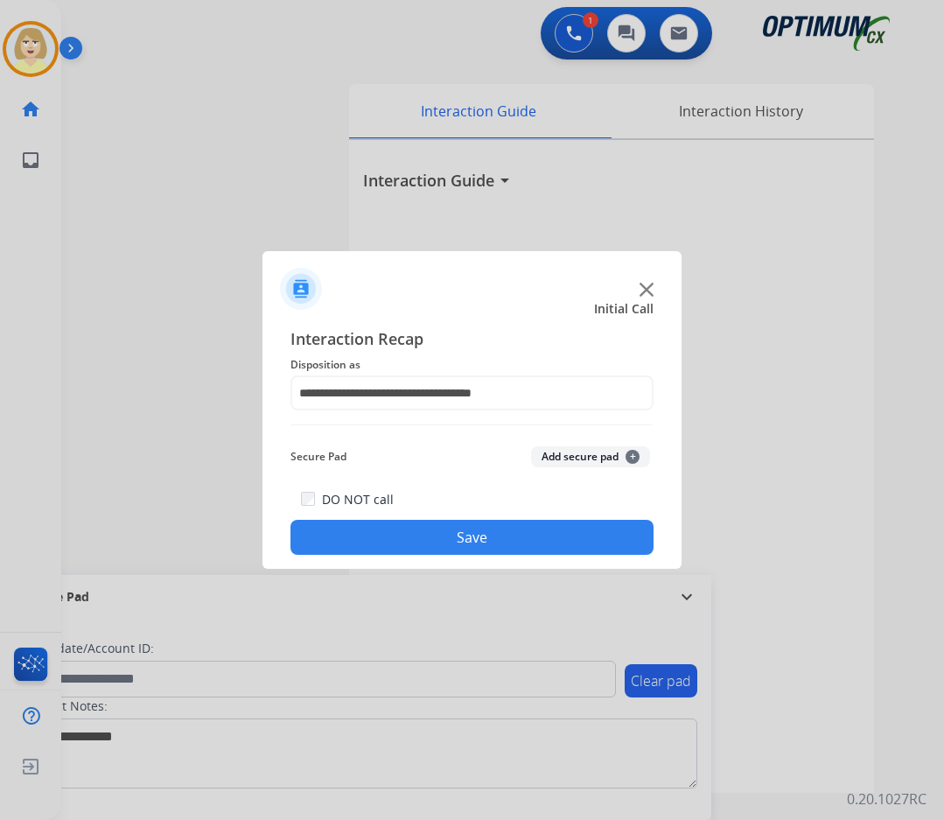
click at [568, 451] on button "Add secure pad +" at bounding box center [590, 456] width 119 height 21
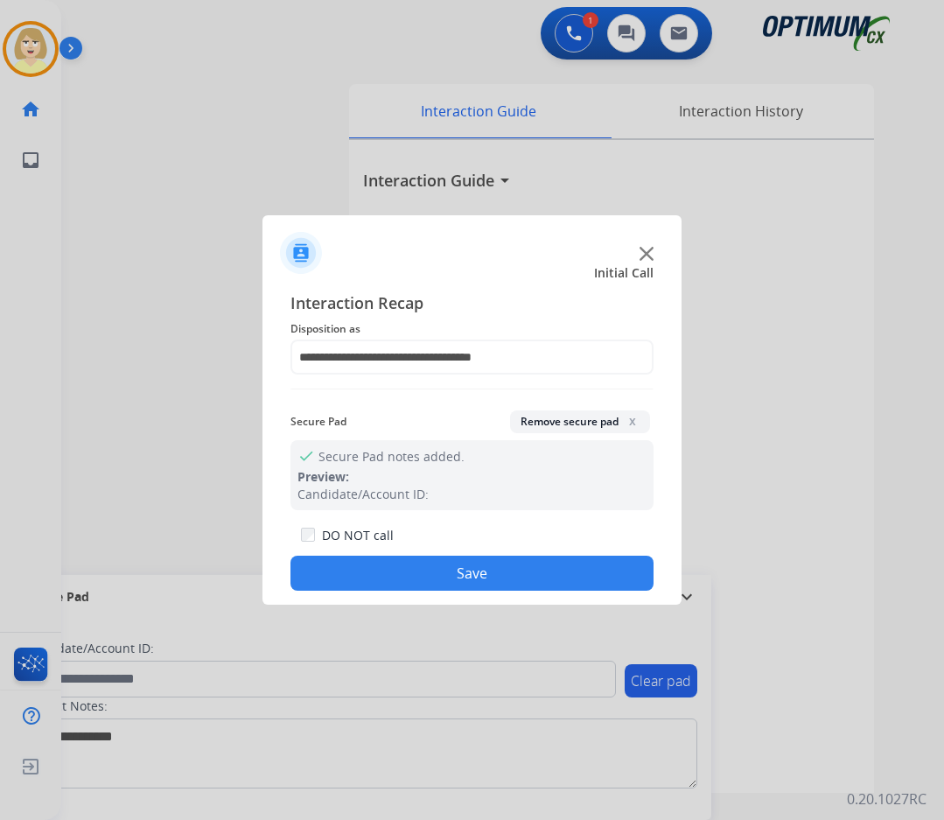
drag, startPoint x: 373, startPoint y: 578, endPoint x: 364, endPoint y: 564, distance: 16.5
click at [371, 576] on button "Save" at bounding box center [471, 573] width 363 height 35
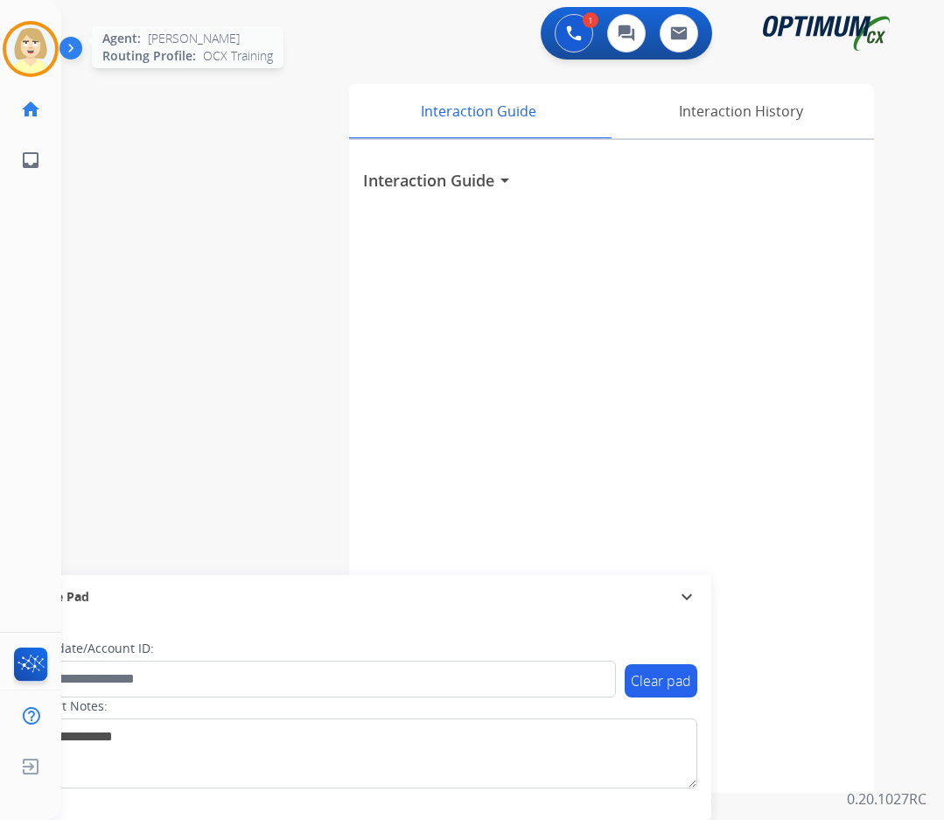
click at [37, 45] on img at bounding box center [30, 48] width 49 height 49
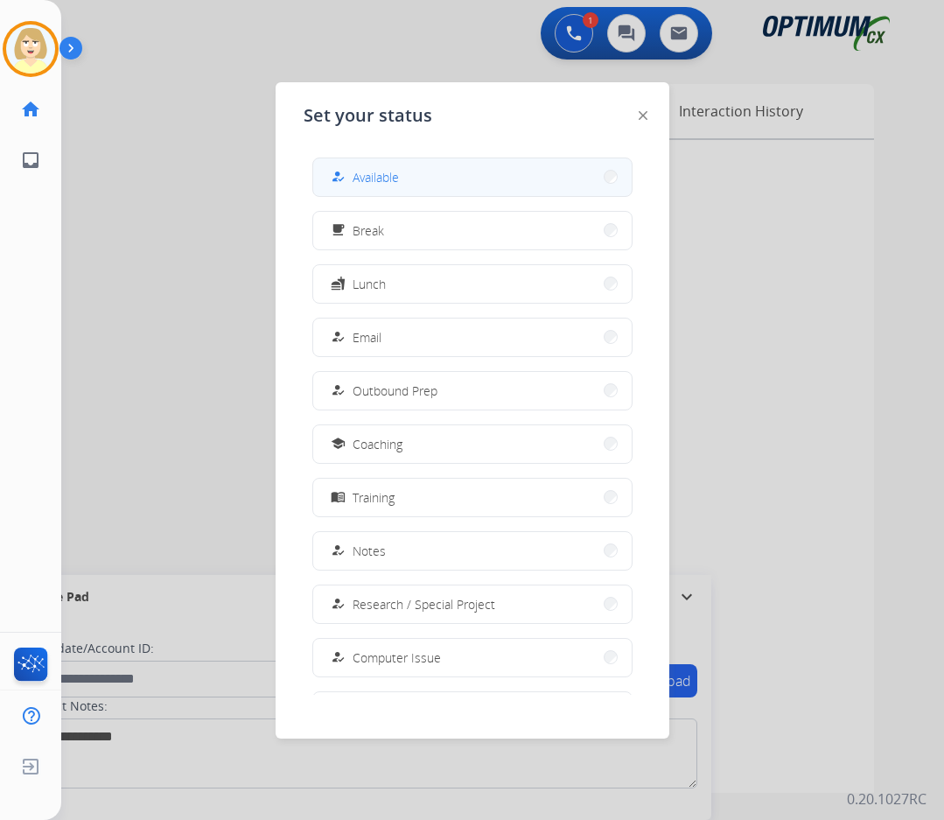
click at [365, 177] on span "Available" at bounding box center [376, 177] width 46 height 18
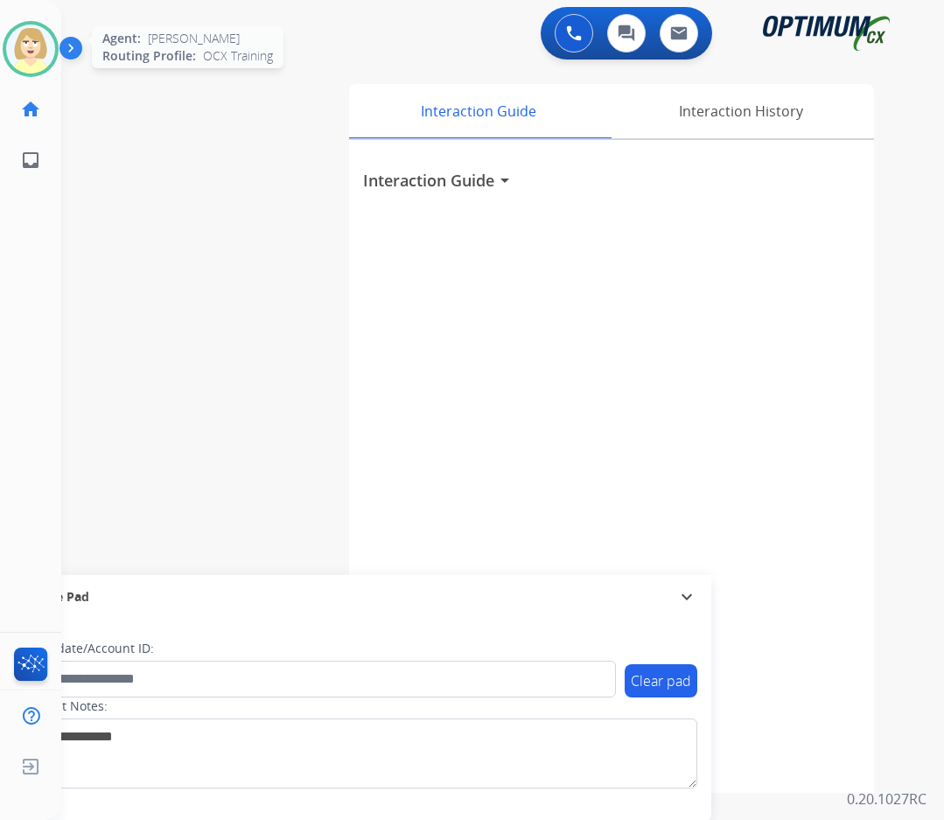
click at [27, 51] on img at bounding box center [30, 48] width 49 height 49
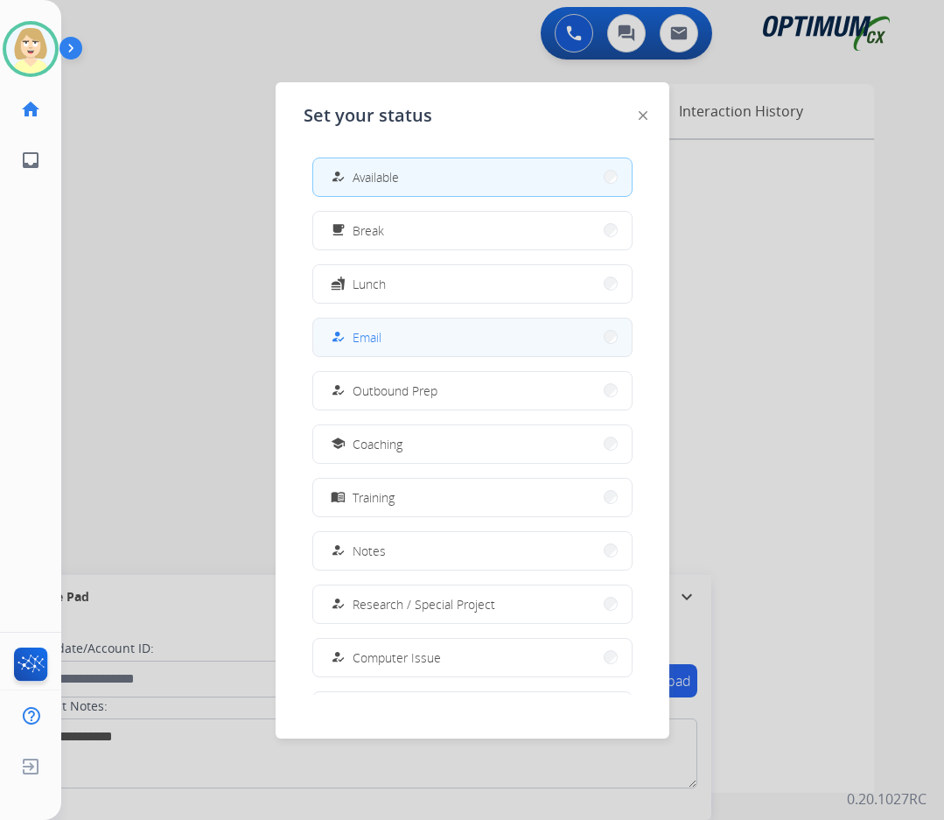
click at [385, 337] on button "how_to_reg Email" at bounding box center [472, 337] width 318 height 38
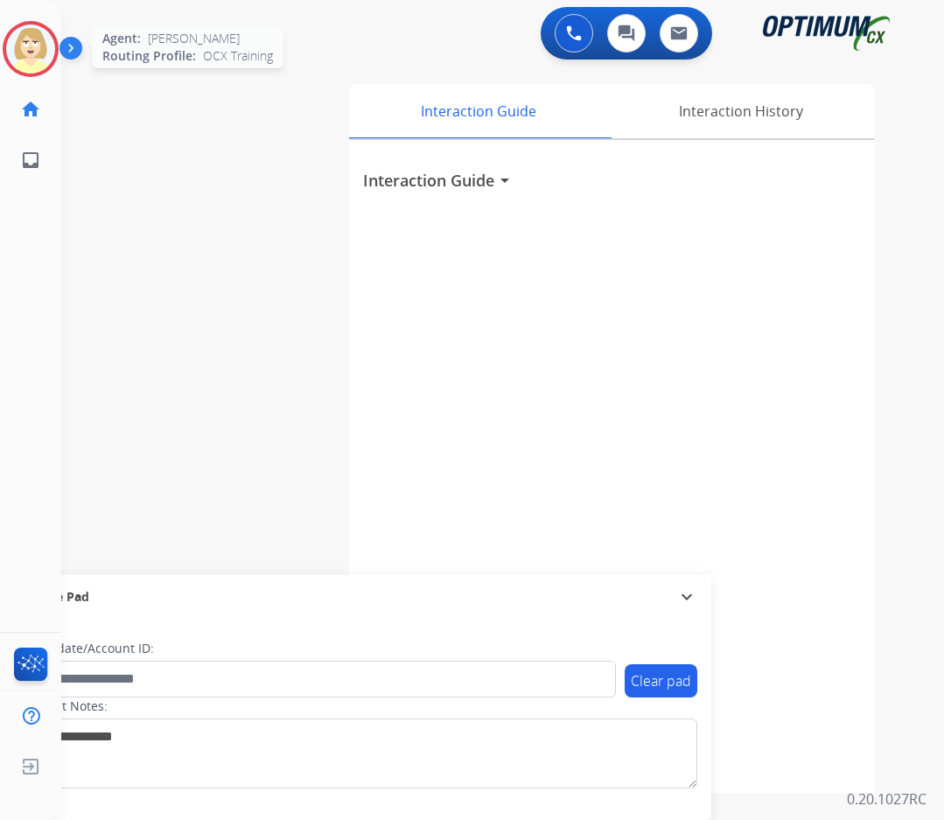
click at [23, 50] on img at bounding box center [30, 48] width 49 height 49
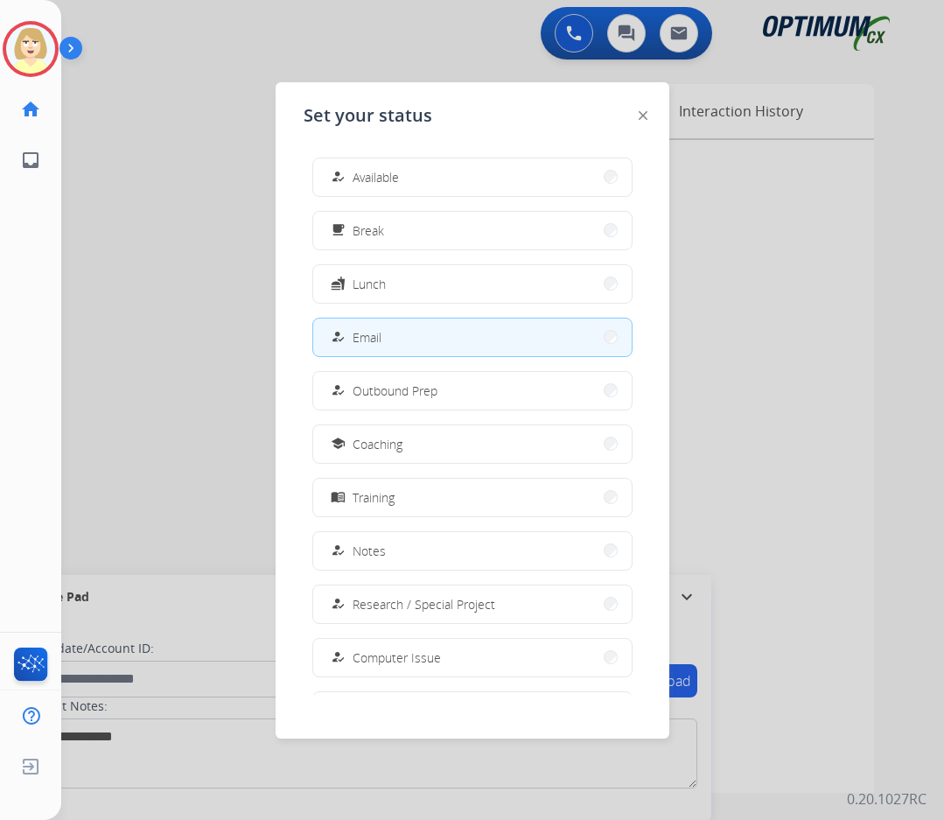
scroll to position [165, 0]
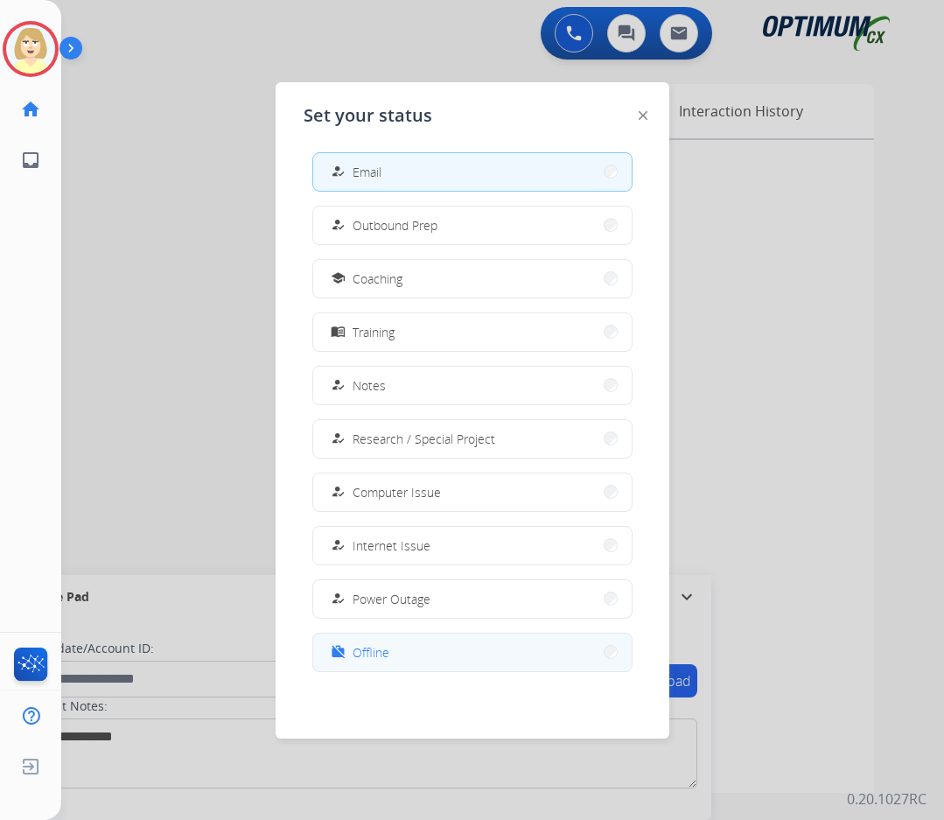
click at [366, 655] on span "Offline" at bounding box center [371, 652] width 37 height 18
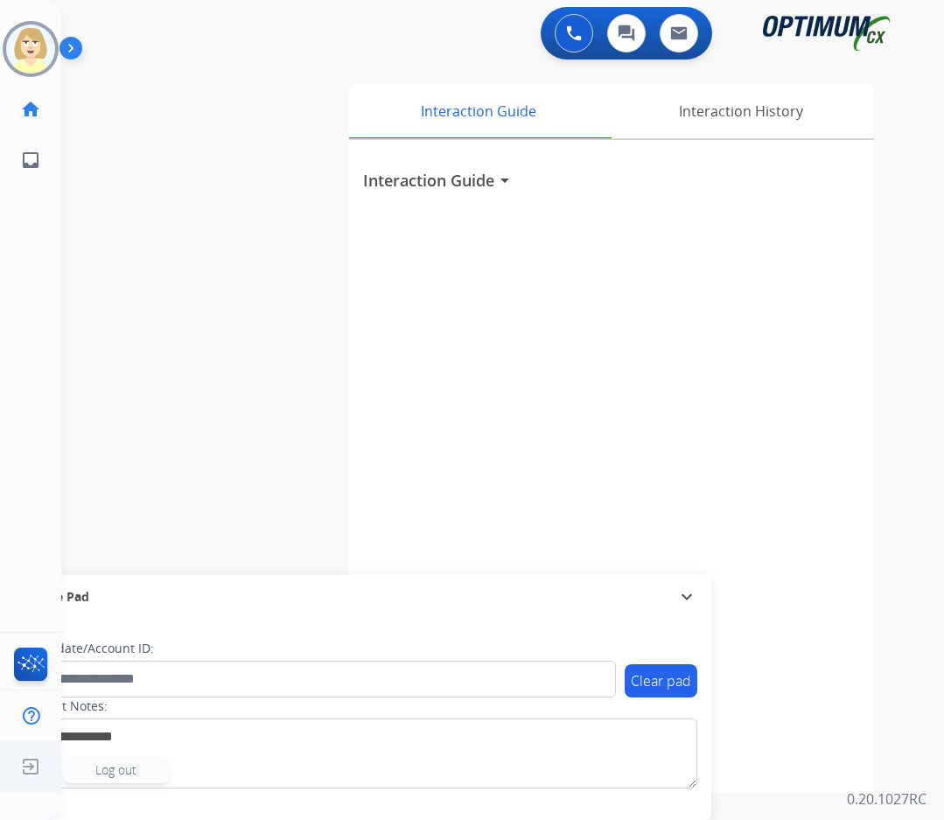
click at [120, 765] on span "Log out" at bounding box center [115, 769] width 41 height 17
